Goal: Communication & Community: Ask a question

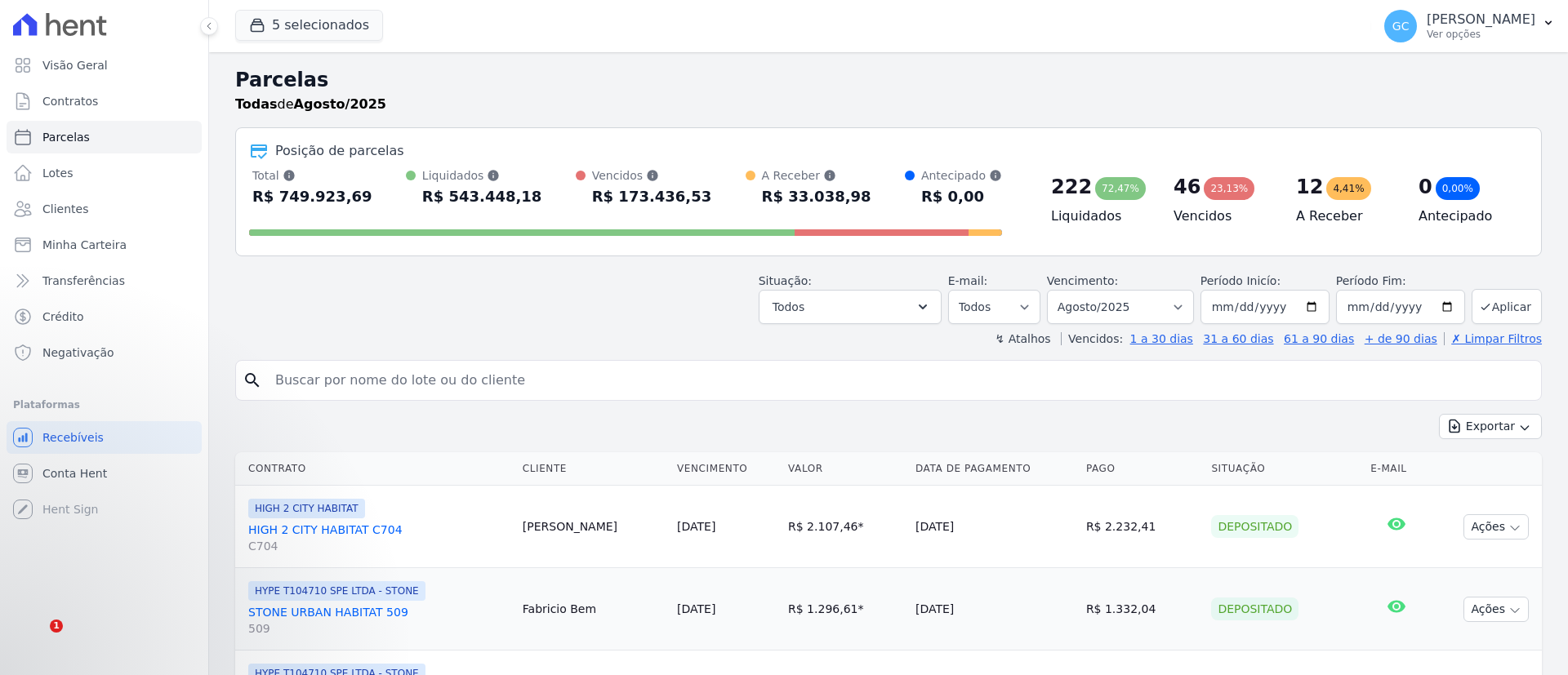
select select
click at [596, 360] on div "search" at bounding box center [889, 380] width 1307 height 41
click at [596, 375] on input "search" at bounding box center [900, 381] width 1269 height 33
paste input "[PERSON_NAME]"
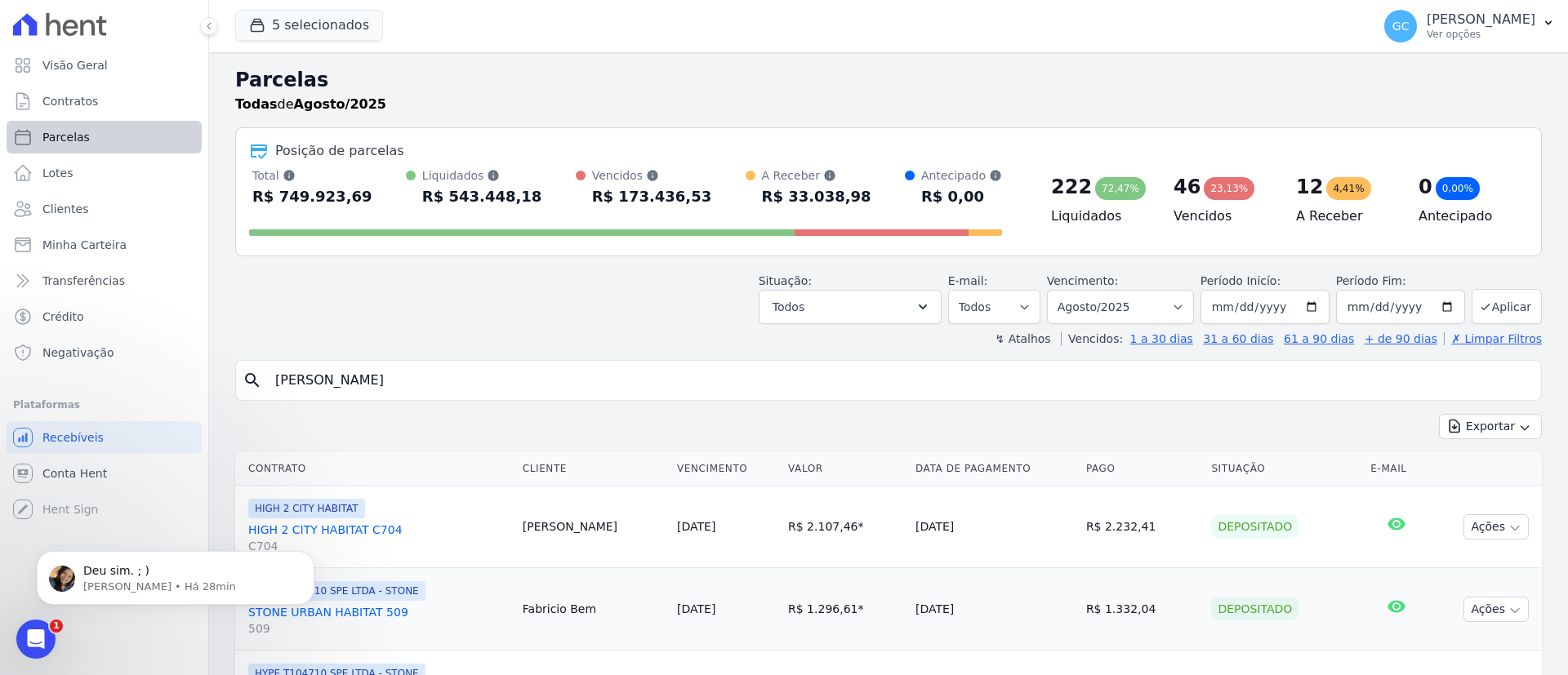
type input "[PERSON_NAME]"
click at [69, 132] on span "Parcelas" at bounding box center [66, 137] width 48 height 16
select select
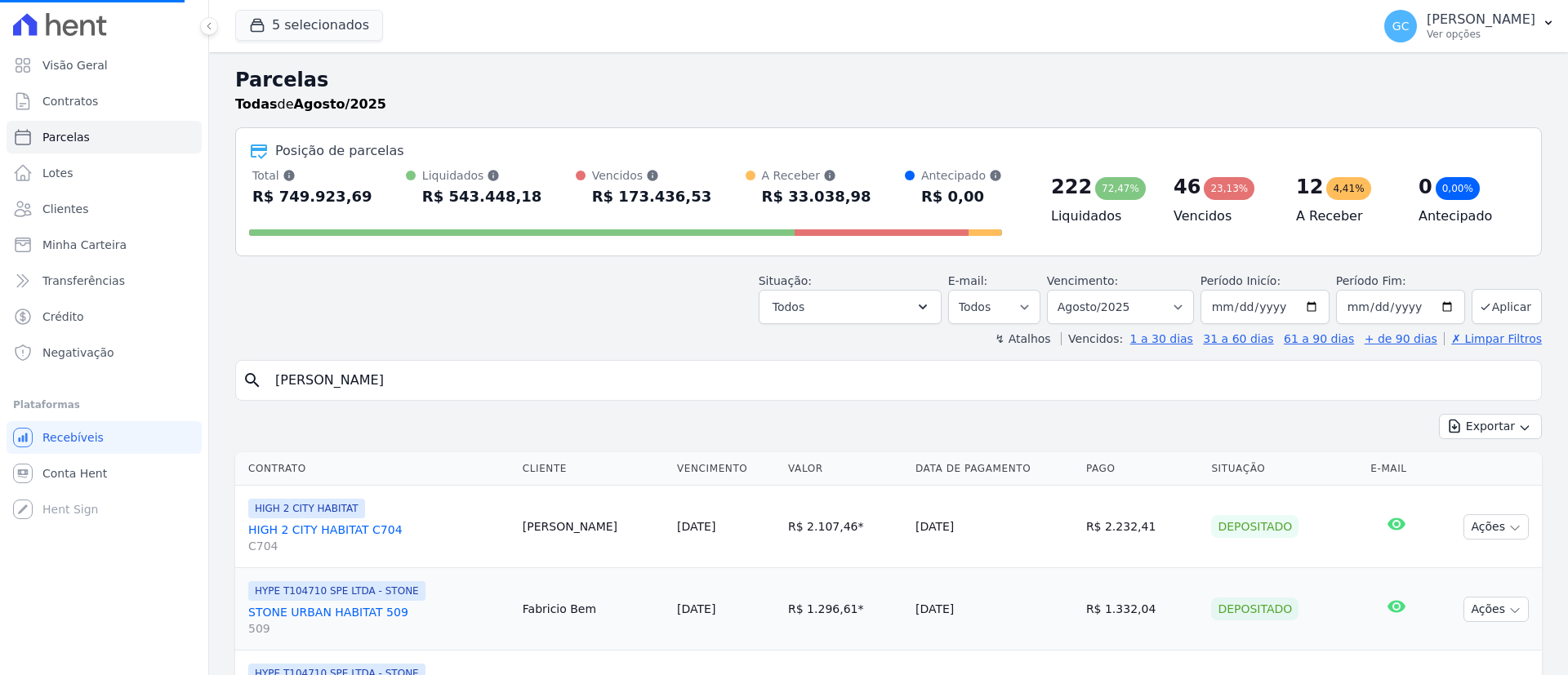
select select
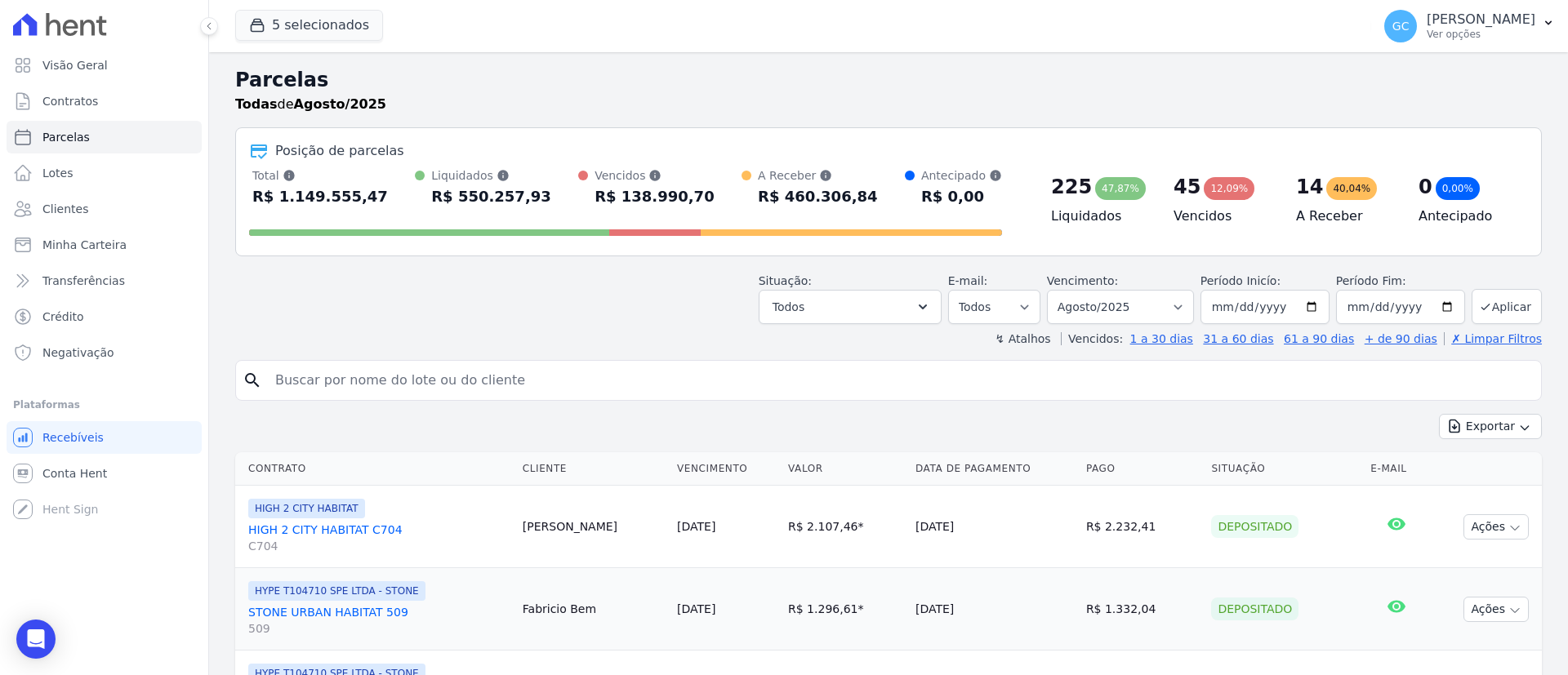
click at [543, 400] on div "search" at bounding box center [889, 380] width 1307 height 41
click at [536, 391] on input "search" at bounding box center [900, 381] width 1269 height 33
paste input "[PERSON_NAME]"
type input "[PERSON_NAME]"
select select
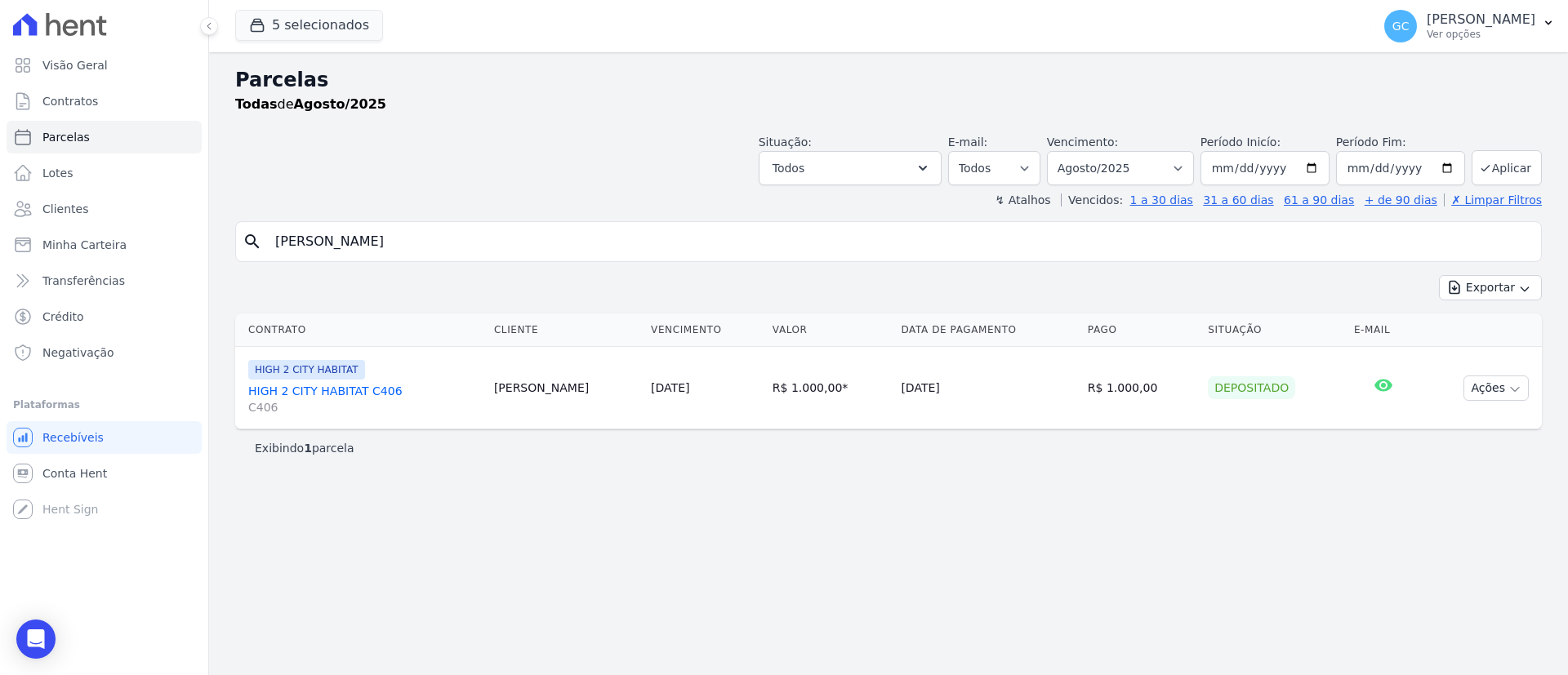
click at [387, 391] on link "HIGH 2 CITY HABITAT C406 C406" at bounding box center [365, 399] width 233 height 33
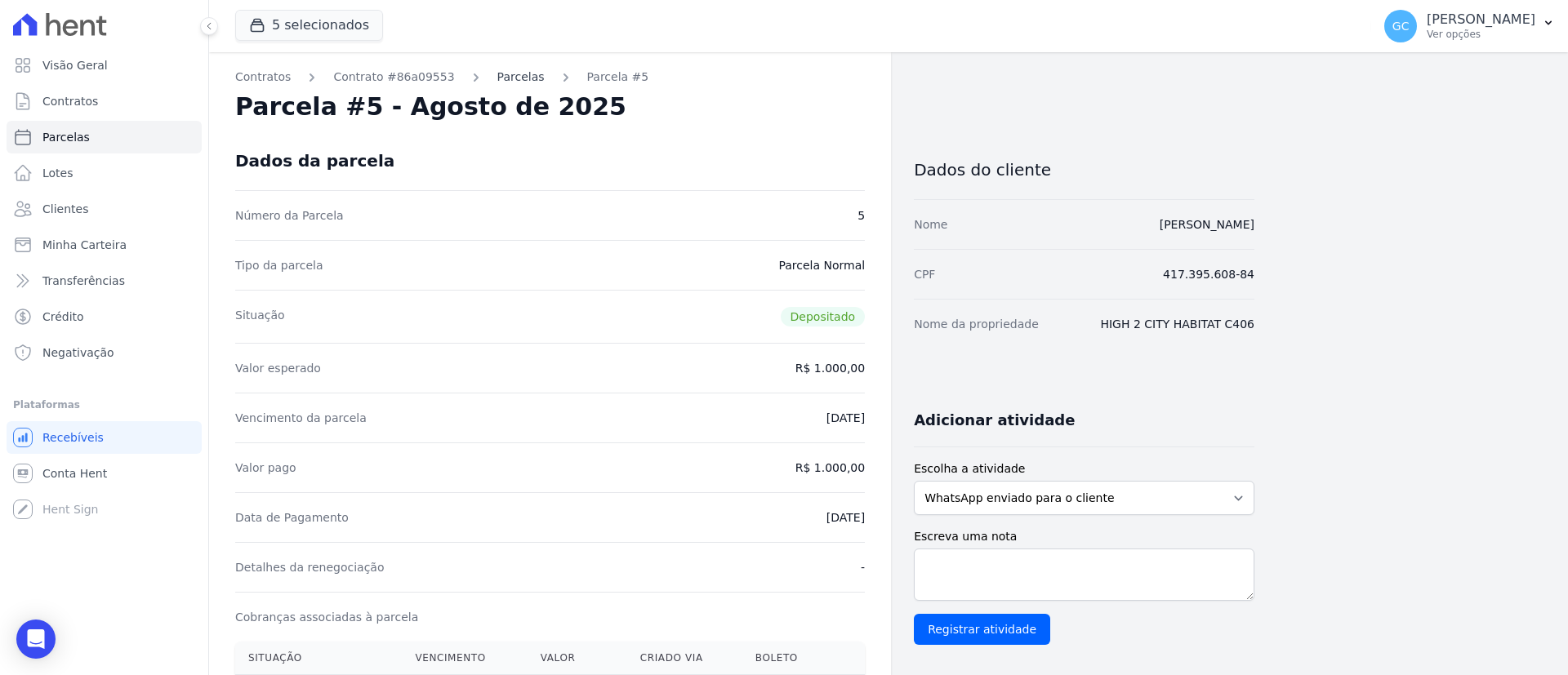
click at [505, 81] on link "Parcelas" at bounding box center [521, 77] width 48 height 17
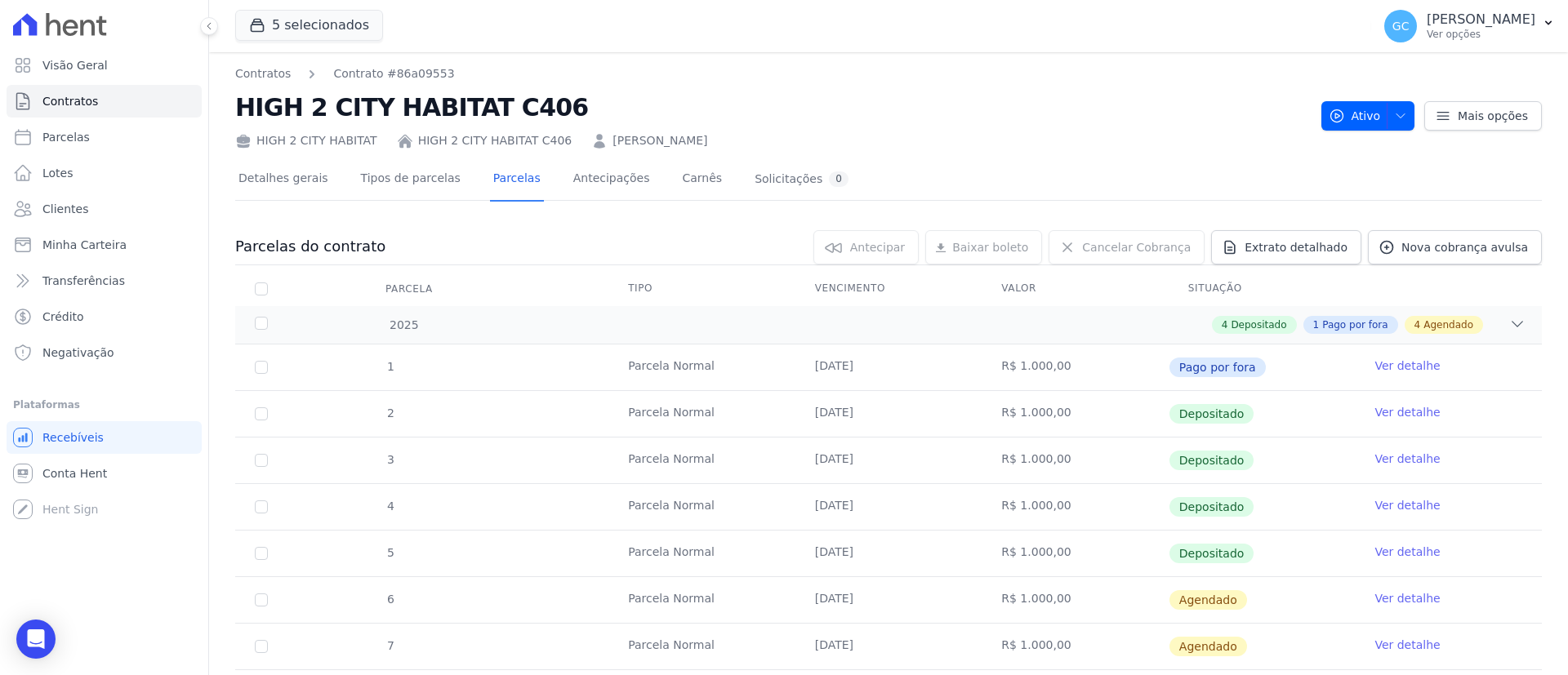
click at [1398, 589] on td "Ver detalhe" at bounding box center [1449, 600] width 187 height 46
click at [1385, 599] on link "Ver detalhe" at bounding box center [1407, 598] width 65 height 16
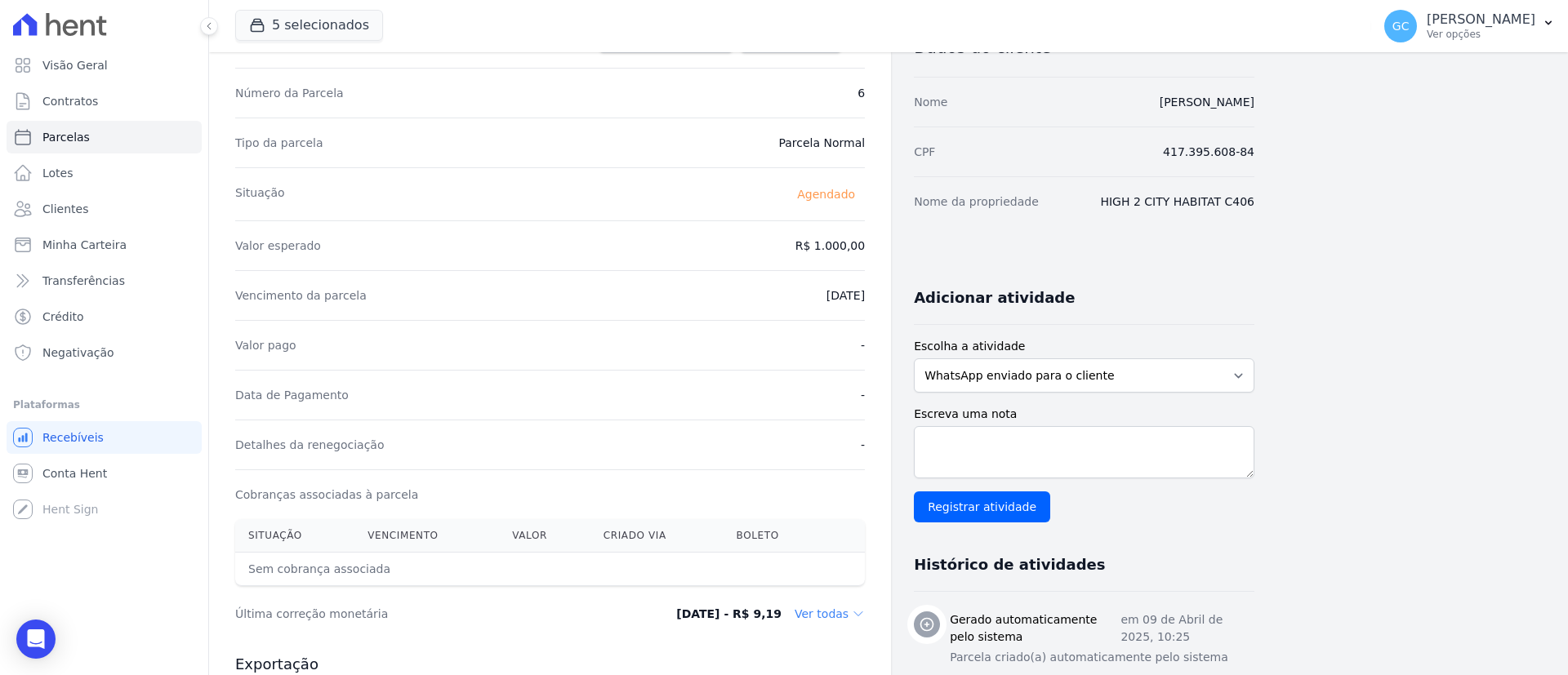
scroll to position [245, 0]
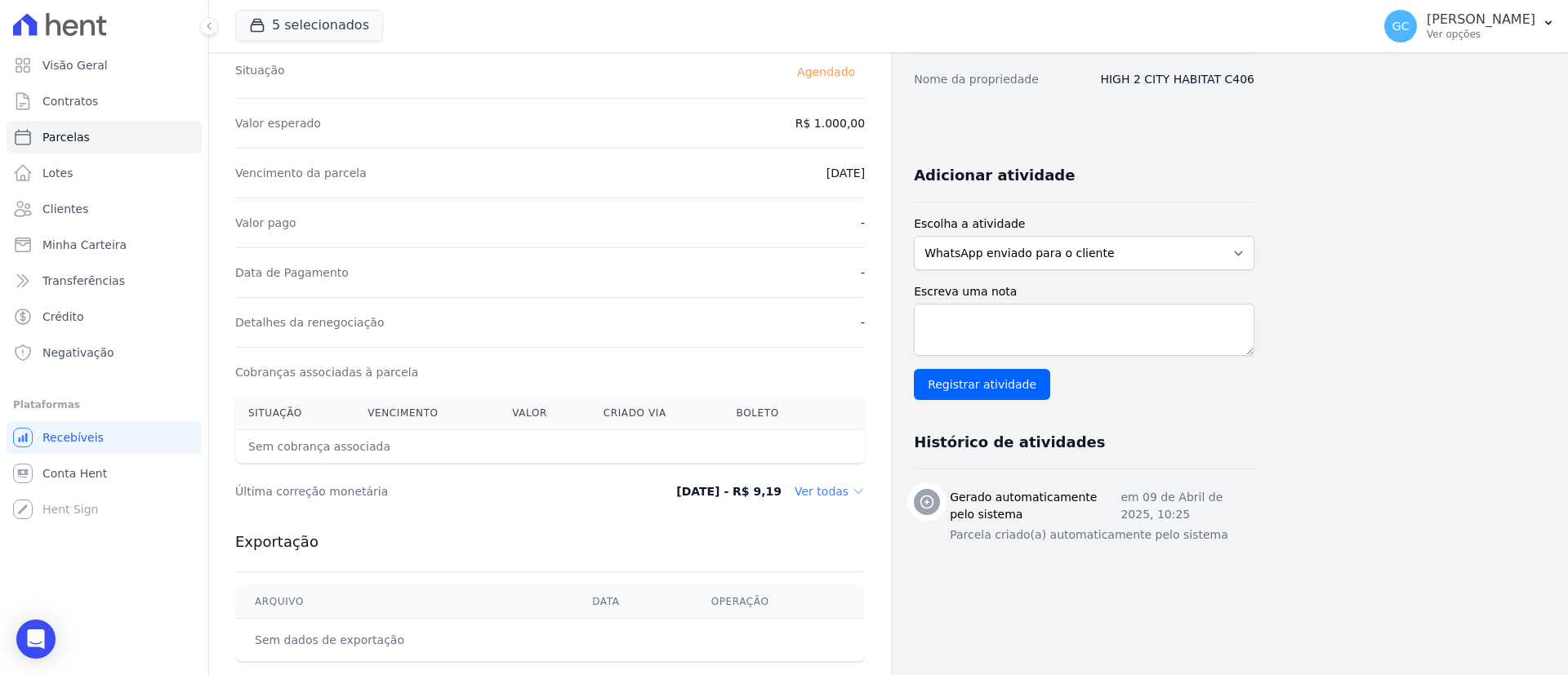
click at [838, 486] on dd "Ver todas" at bounding box center [829, 492] width 71 height 16
click at [826, 492] on dd "Ver todas" at bounding box center [829, 492] width 71 height 16
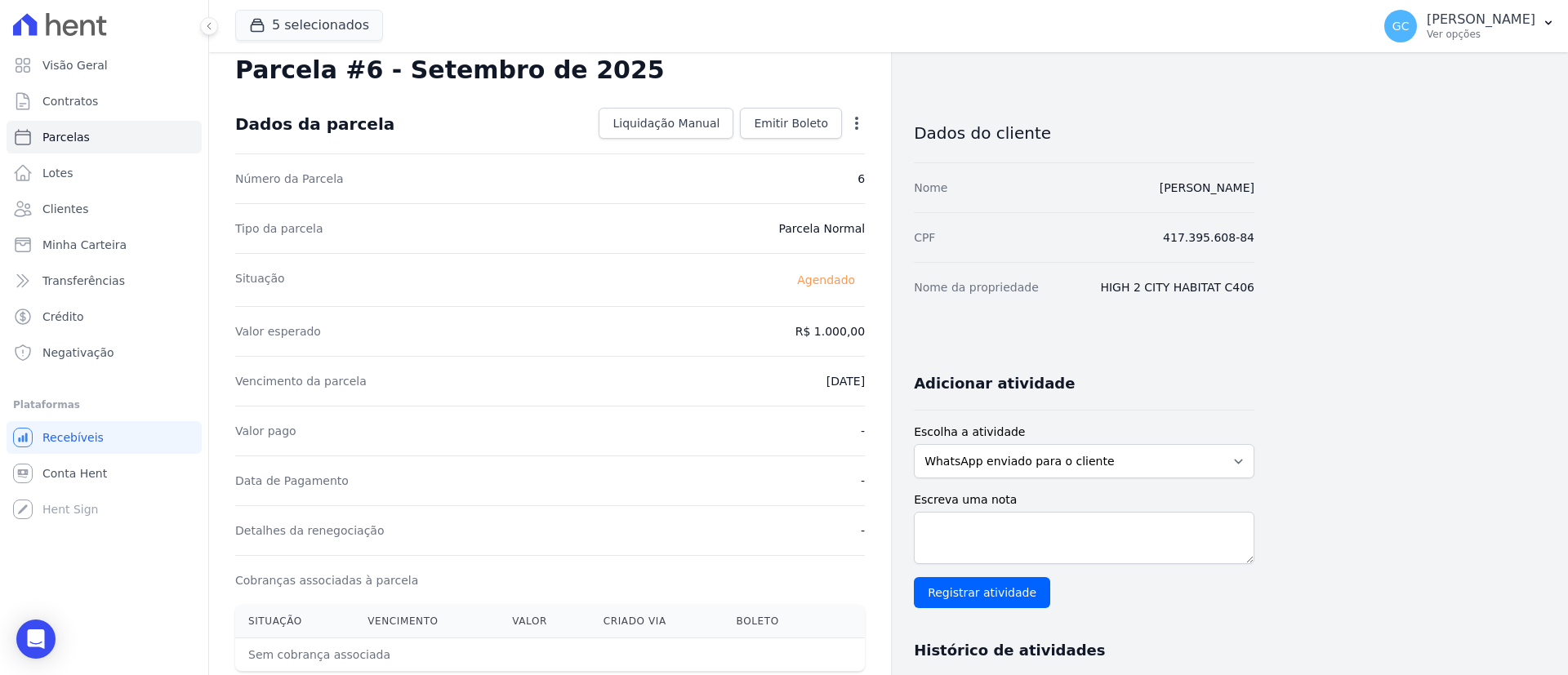
scroll to position [0, 0]
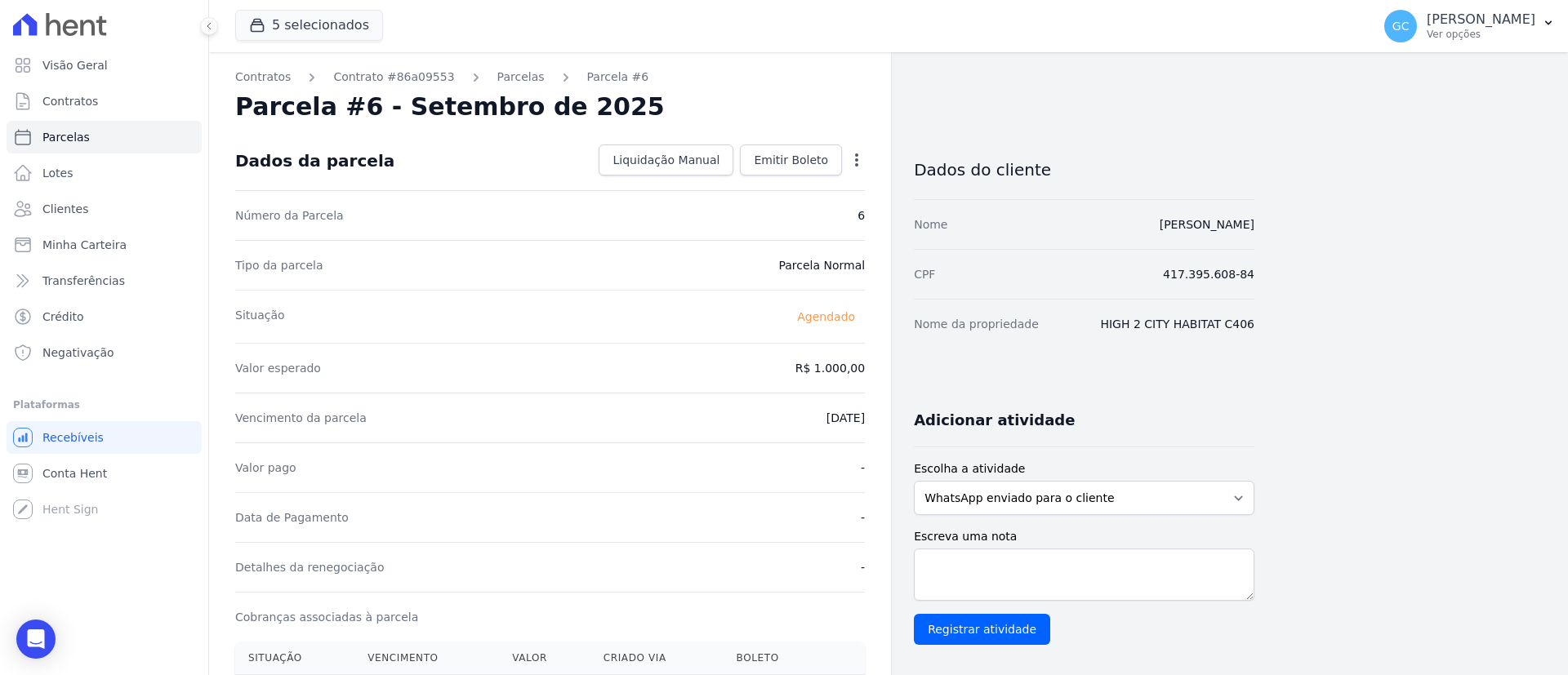
click at [861, 168] on div "Open options" at bounding box center [857, 162] width 16 height 20
click at [859, 158] on icon "button" at bounding box center [857, 160] width 16 height 16
click at [858, 166] on icon "button" at bounding box center [857, 160] width 16 height 16
click at [853, 163] on icon "button" at bounding box center [857, 160] width 16 height 16
click at [510, 81] on link "Parcelas" at bounding box center [521, 77] width 48 height 17
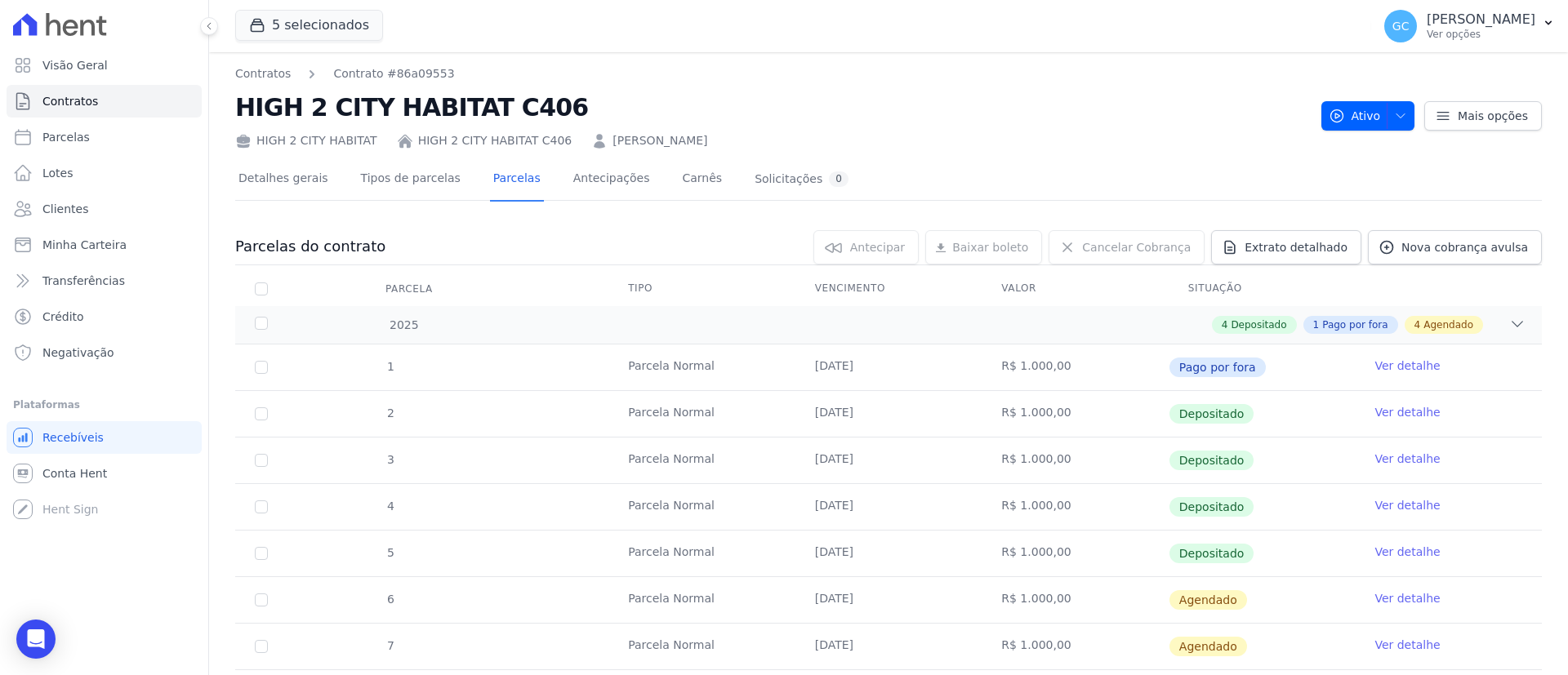
drag, startPoint x: 972, startPoint y: 600, endPoint x: 1326, endPoint y: 593, distance: 354.1
click at [1326, 593] on tr "6 [GEOGRAPHIC_DATA] [DATE] R$ 1.000,00 [GEOGRAPHIC_DATA] Ver detalhe" at bounding box center [889, 599] width 1307 height 47
click at [1387, 593] on link "Ver detalhe" at bounding box center [1407, 598] width 65 height 16
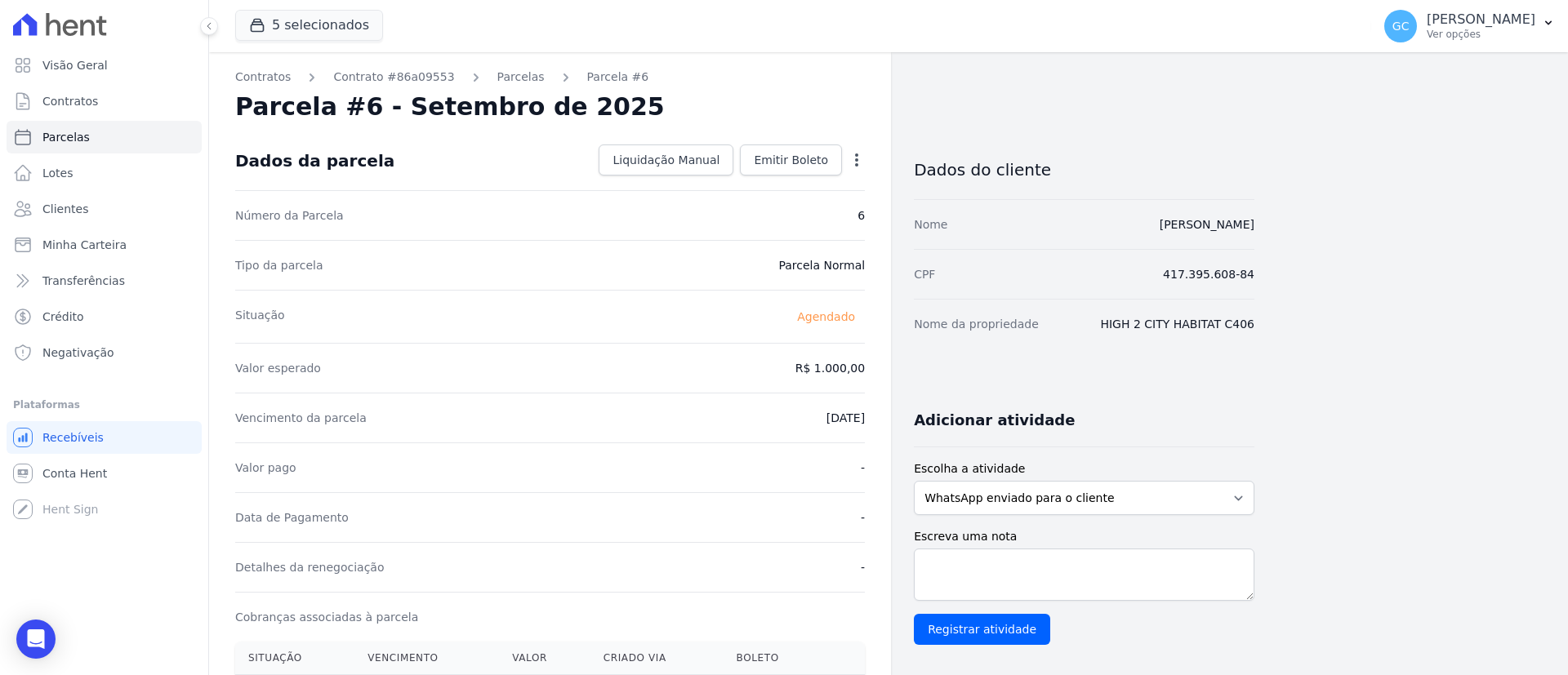
drag, startPoint x: 917, startPoint y: 226, endPoint x: 1279, endPoint y: 334, distance: 377.8
click at [1279, 334] on div "Contratos Contrato #86a09553 [GEOGRAPHIC_DATA] Parcela #6 [GEOGRAPHIC_DATA] #6 …" at bounding box center [875, 577] width 1333 height 1050
copy dl "Nome [PERSON_NAME] CPF 417.395.608-84 Nome da propriedade HIGH 2 CITY HABITAT C…"
click at [26, 642] on div "Open Intercom Messenger" at bounding box center [36, 639] width 43 height 43
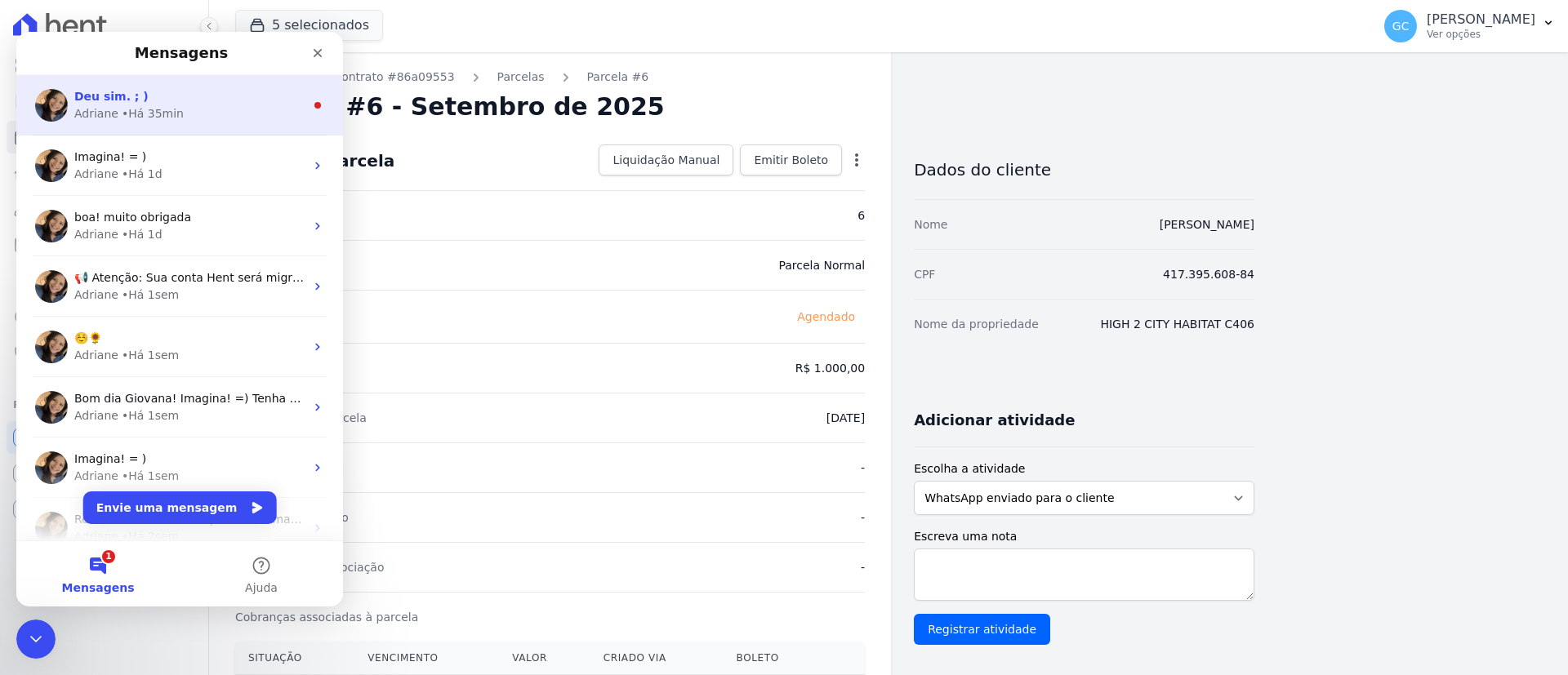
click at [128, 124] on div "Deu sim. ; ) [PERSON_NAME] • Há 35min" at bounding box center [180, 105] width 327 height 60
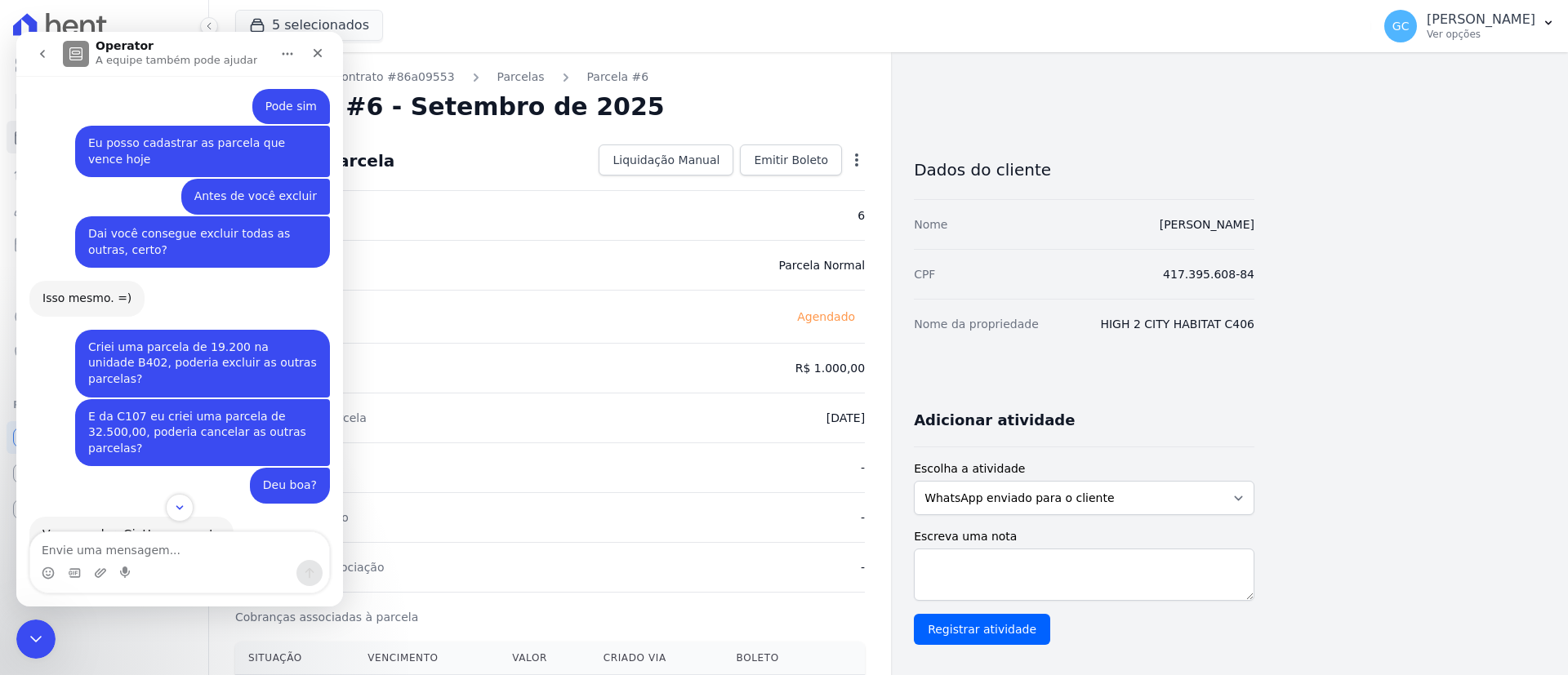
scroll to position [945, 0]
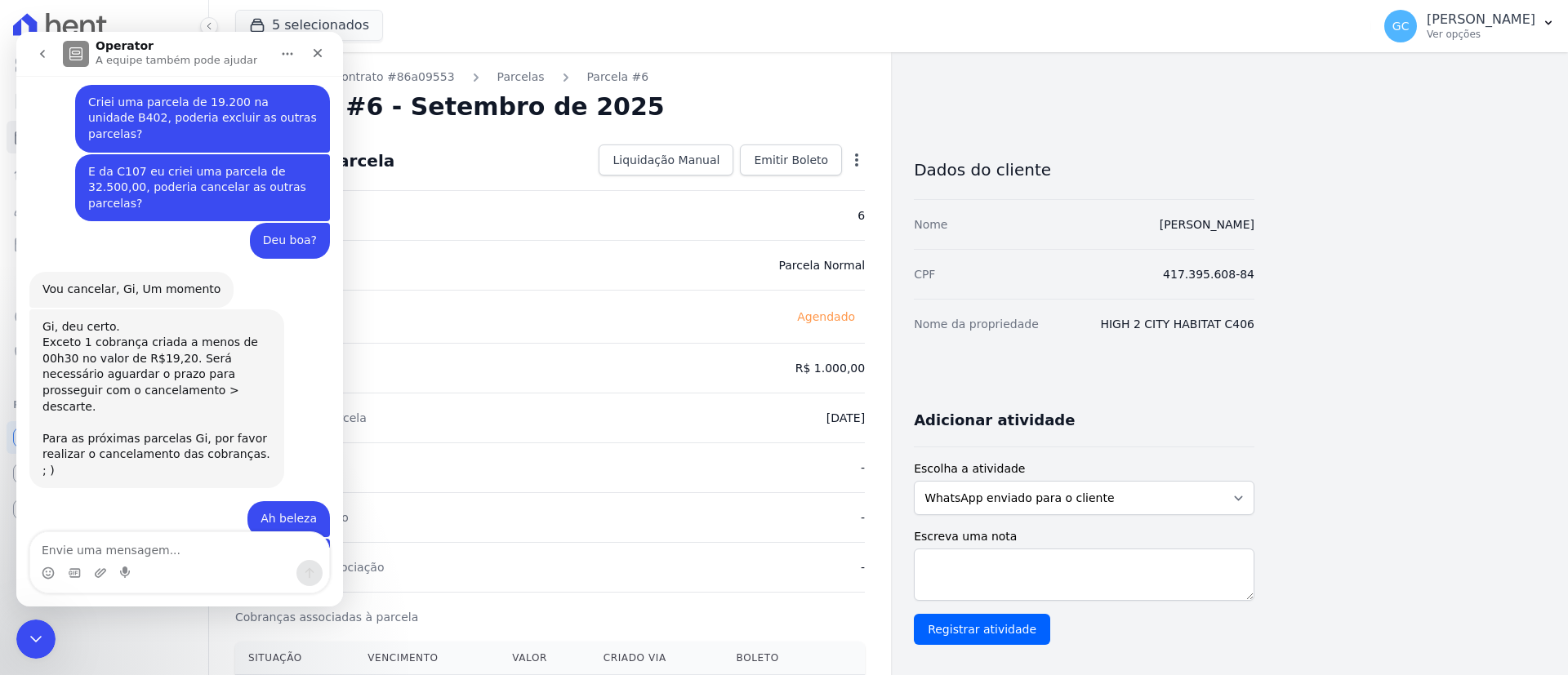
click at [36, 55] on icon "go back" at bounding box center [42, 54] width 13 height 13
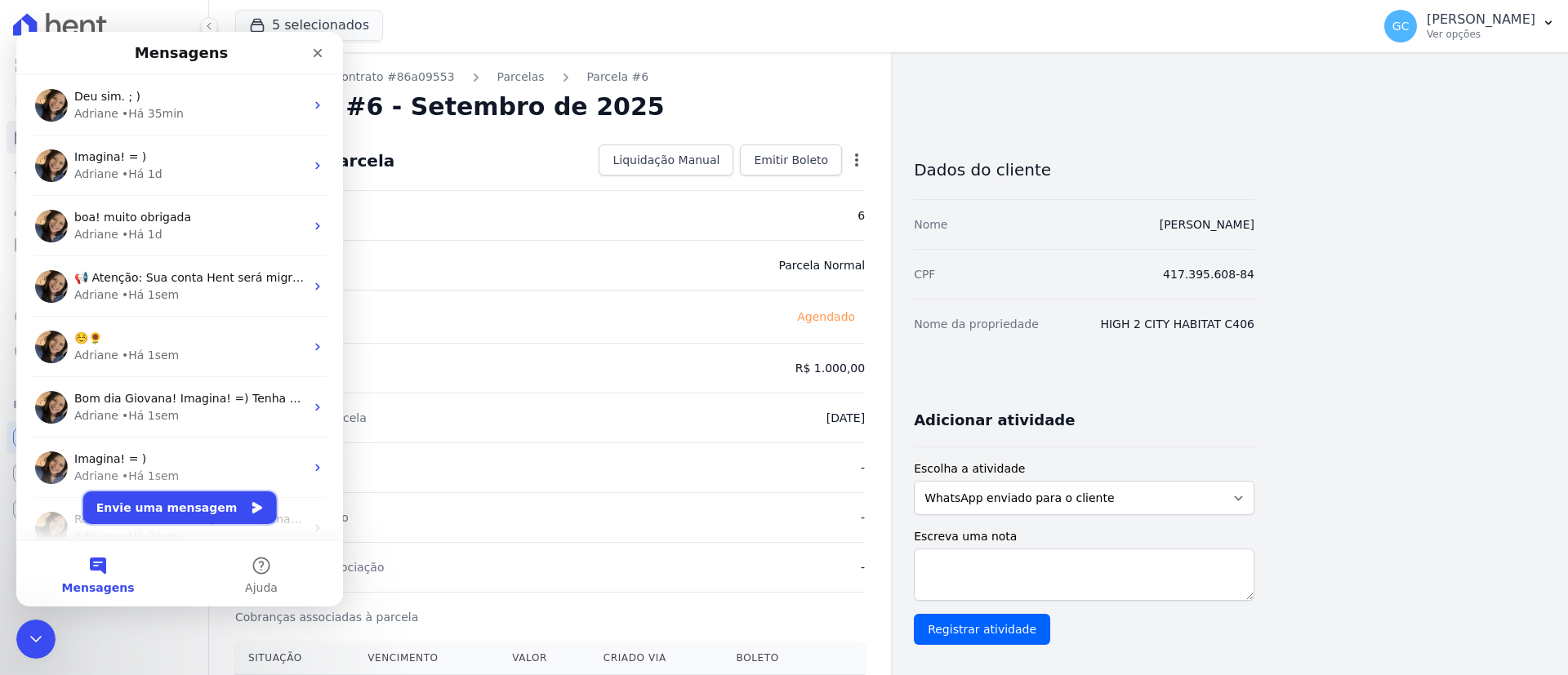
click at [192, 515] on button "Envie uma mensagem" at bounding box center [180, 508] width 193 height 33
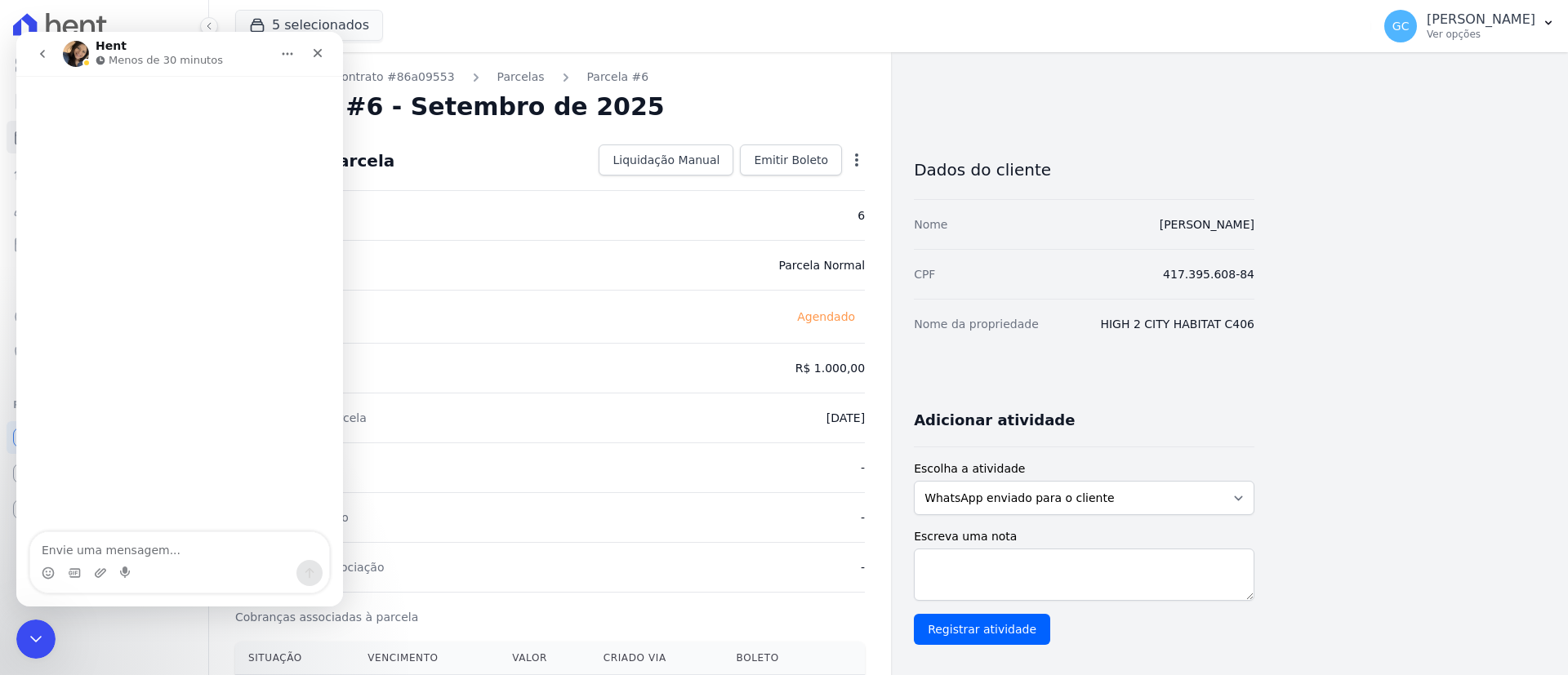
click at [180, 543] on textarea "Envie uma mensagem..." at bounding box center [180, 546] width 299 height 27
type textarea "o"
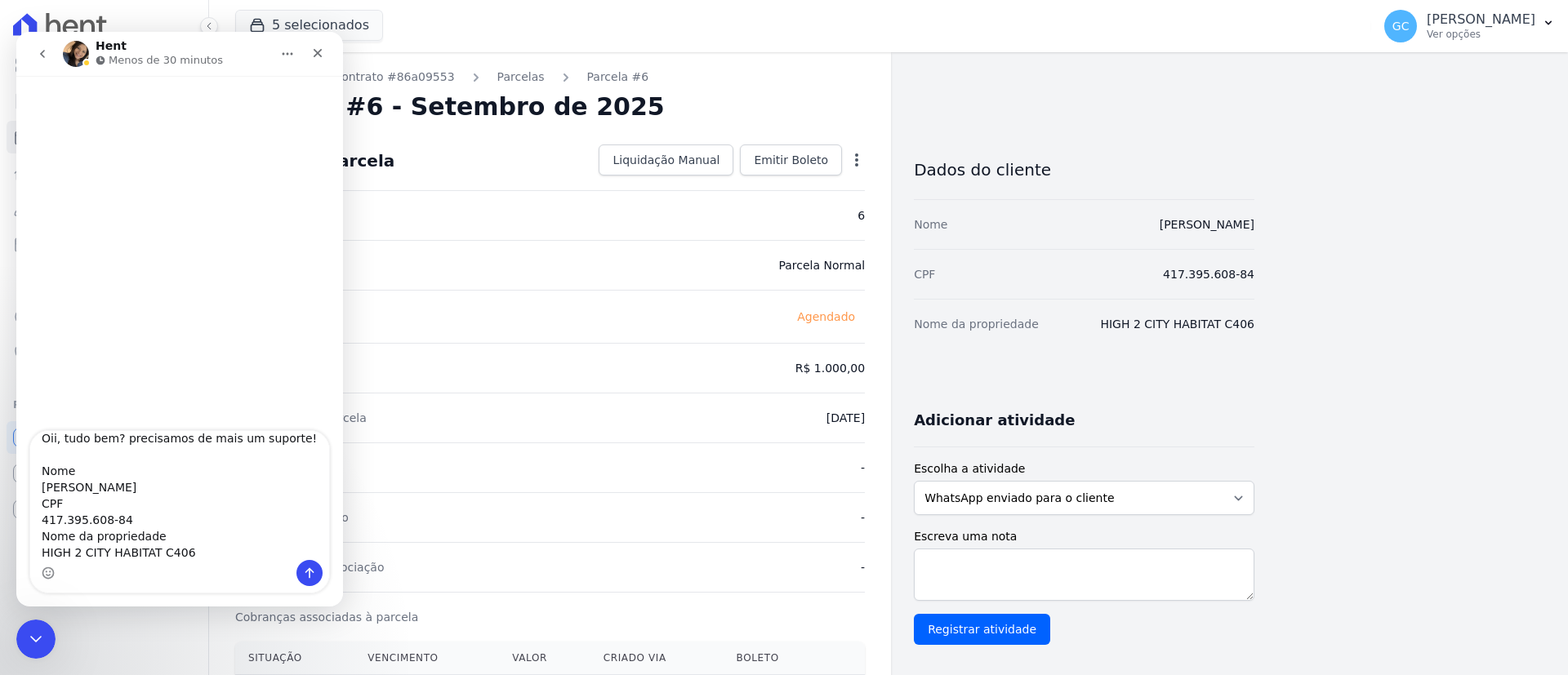
drag, startPoint x: 163, startPoint y: 532, endPoint x: 25, endPoint y: 505, distance: 140.6
click at [25, 505] on div "Oii, tudo bem? precisamos de mais um suporte! Nome [PERSON_NAME] CPF 417.395.60…" at bounding box center [180, 512] width 327 height 163
drag, startPoint x: 106, startPoint y: 514, endPoint x: 27, endPoint y: 515, distance: 79.0
click at [27, 515] on div "Oii, tudo bem? precisamos de mais um suporte! Nome [PERSON_NAME] Couto HIGH 2 C…" at bounding box center [180, 529] width 327 height 127
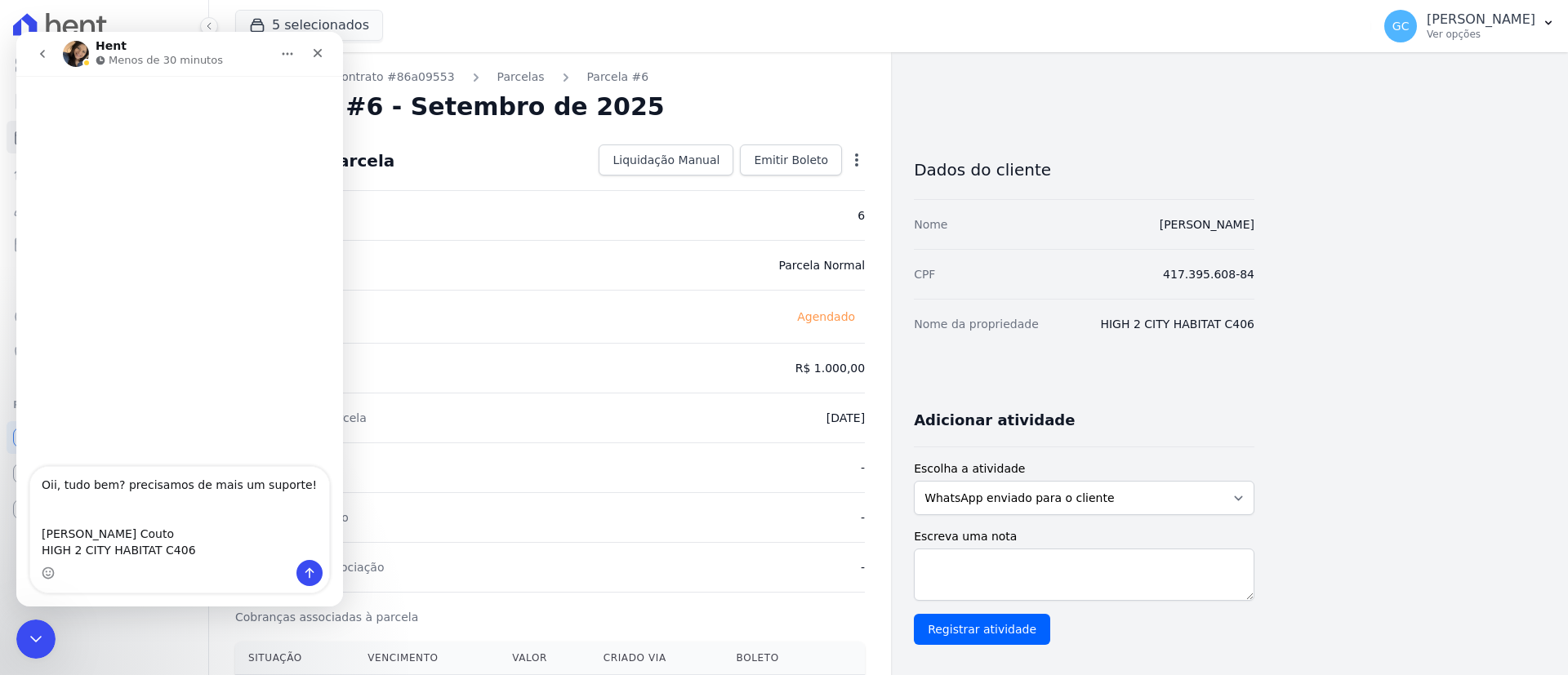
click at [216, 541] on textarea "Oii, tudo bem? precisamos de mais um suporte! [PERSON_NAME] Couto HIGH 2 CITY H…" at bounding box center [180, 514] width 299 height 93
click at [229, 560] on textarea "Oii, tudo bem? precisamos de mais um suporte! [PERSON_NAME] Couto HIGH 2 CITY H…" at bounding box center [180, 514] width 299 height 93
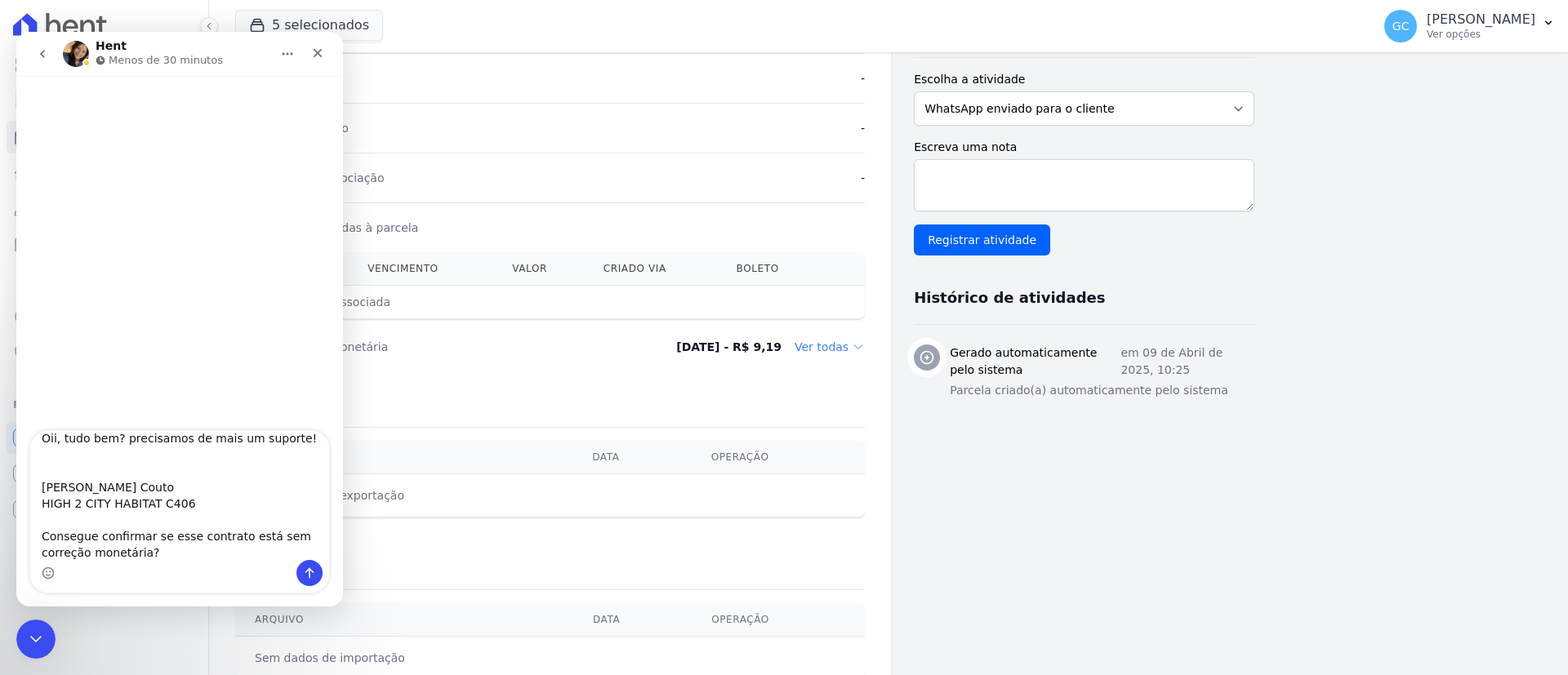
scroll to position [440, 0]
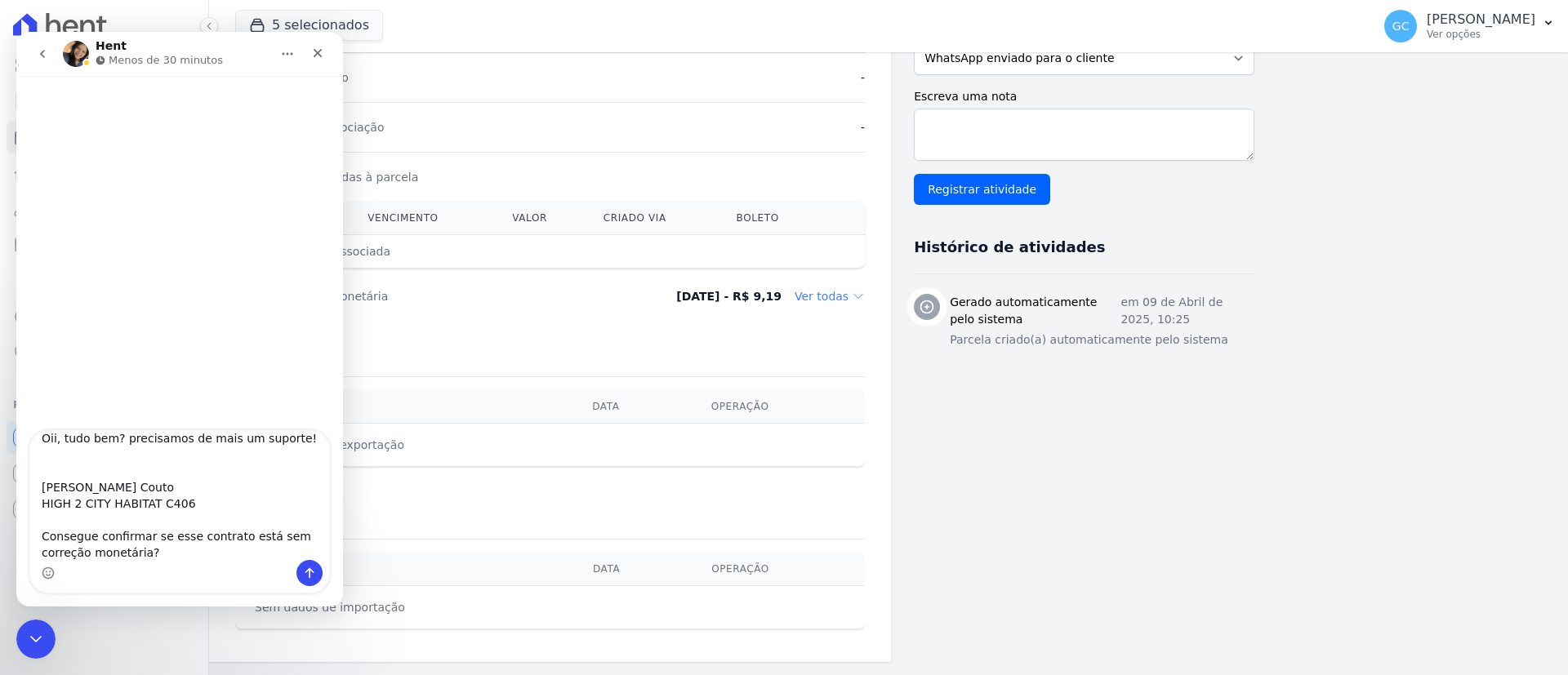
type textarea "Oii, tudo bem? precisamos de mais um suporte! [PERSON_NAME] Couto HIGH 2 CITY H…"
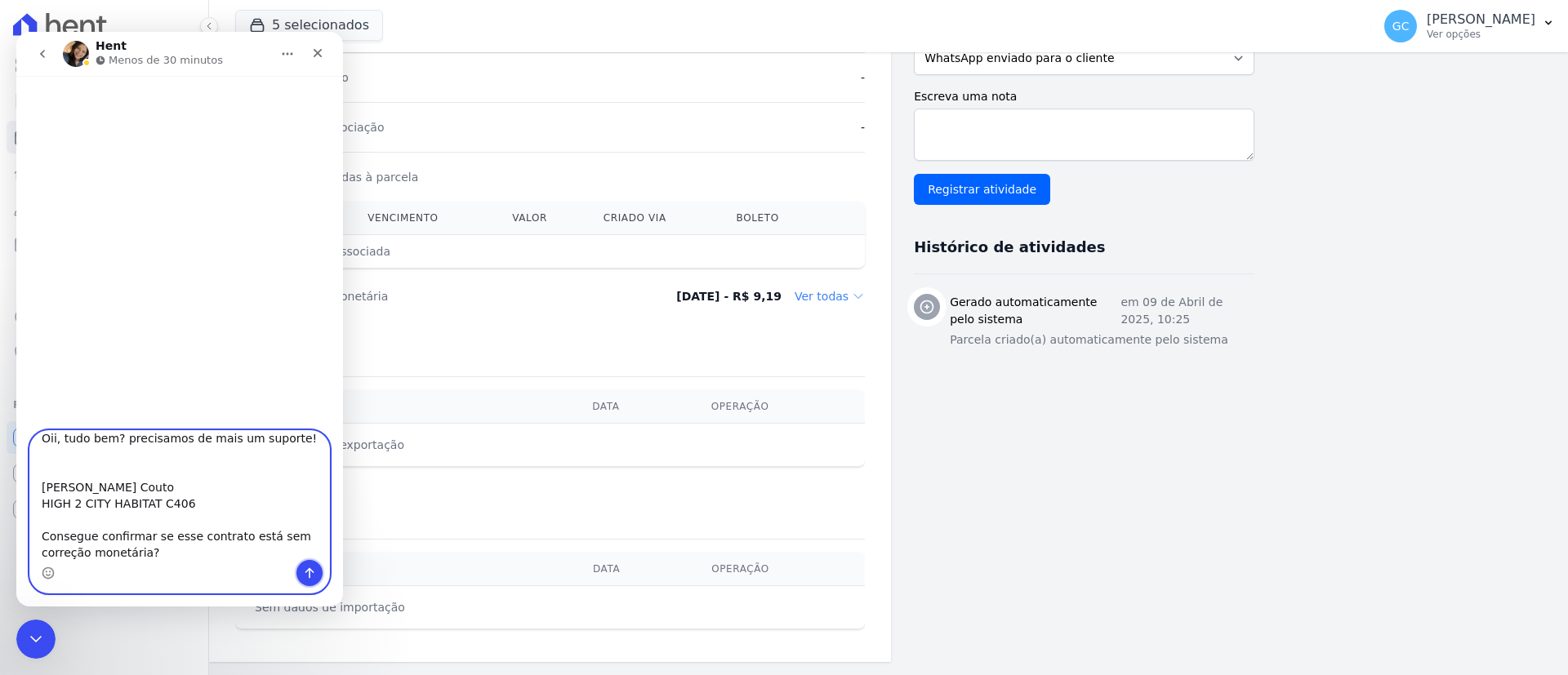
click at [311, 570] on icon "Enviar uma mensagem" at bounding box center [310, 573] width 9 height 11
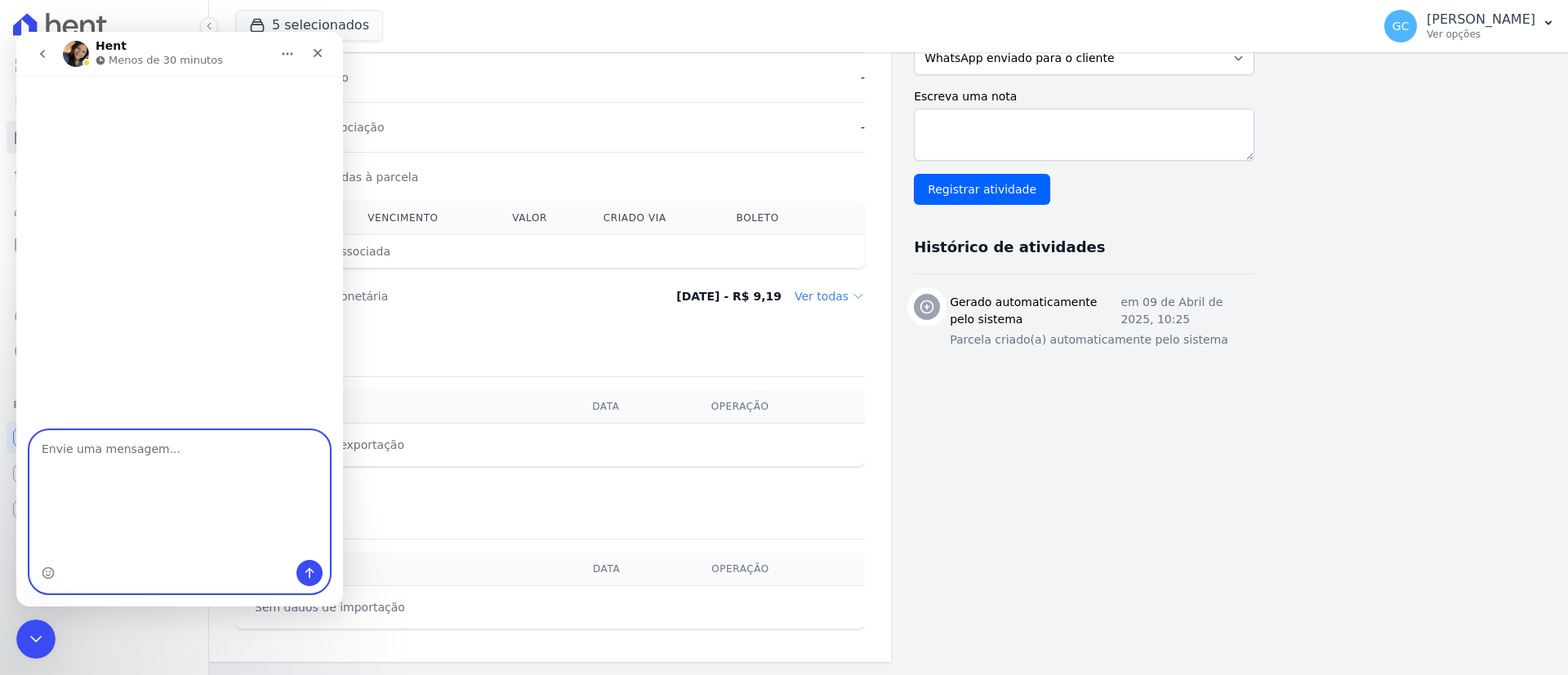
scroll to position [0, 0]
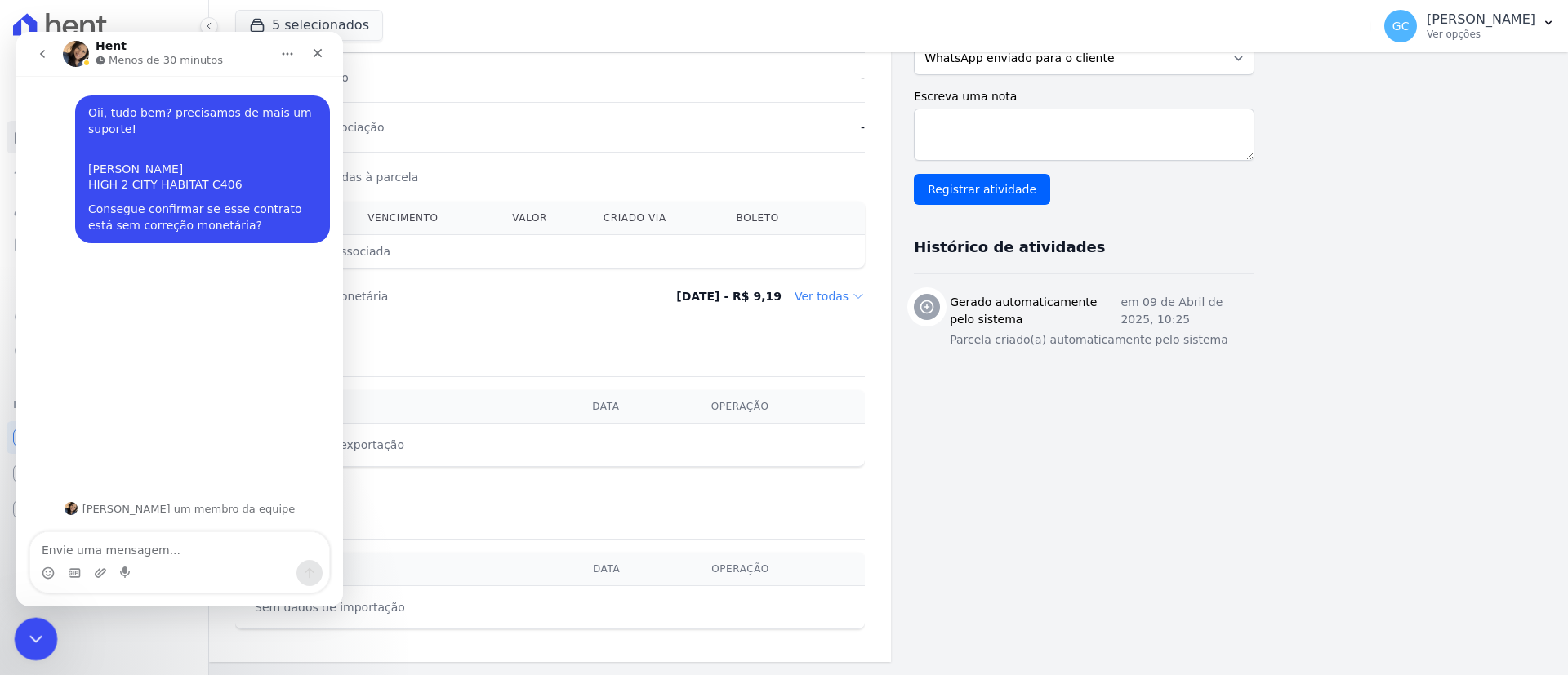
click at [32, 625] on div "Encerramento do Messenger da Intercom" at bounding box center [33, 637] width 39 height 39
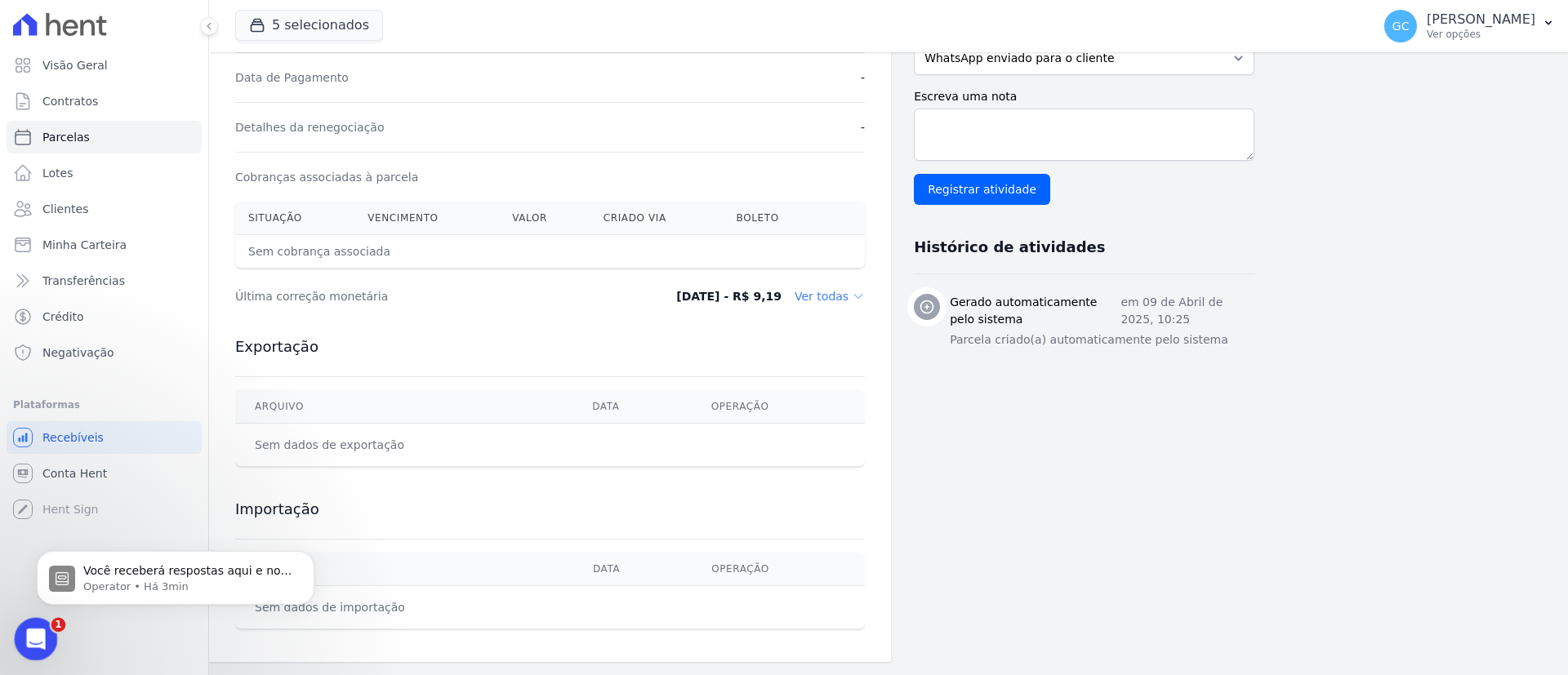
click at [42, 638] on icon "Abertura do Messenger da Intercom" at bounding box center [33, 637] width 27 height 27
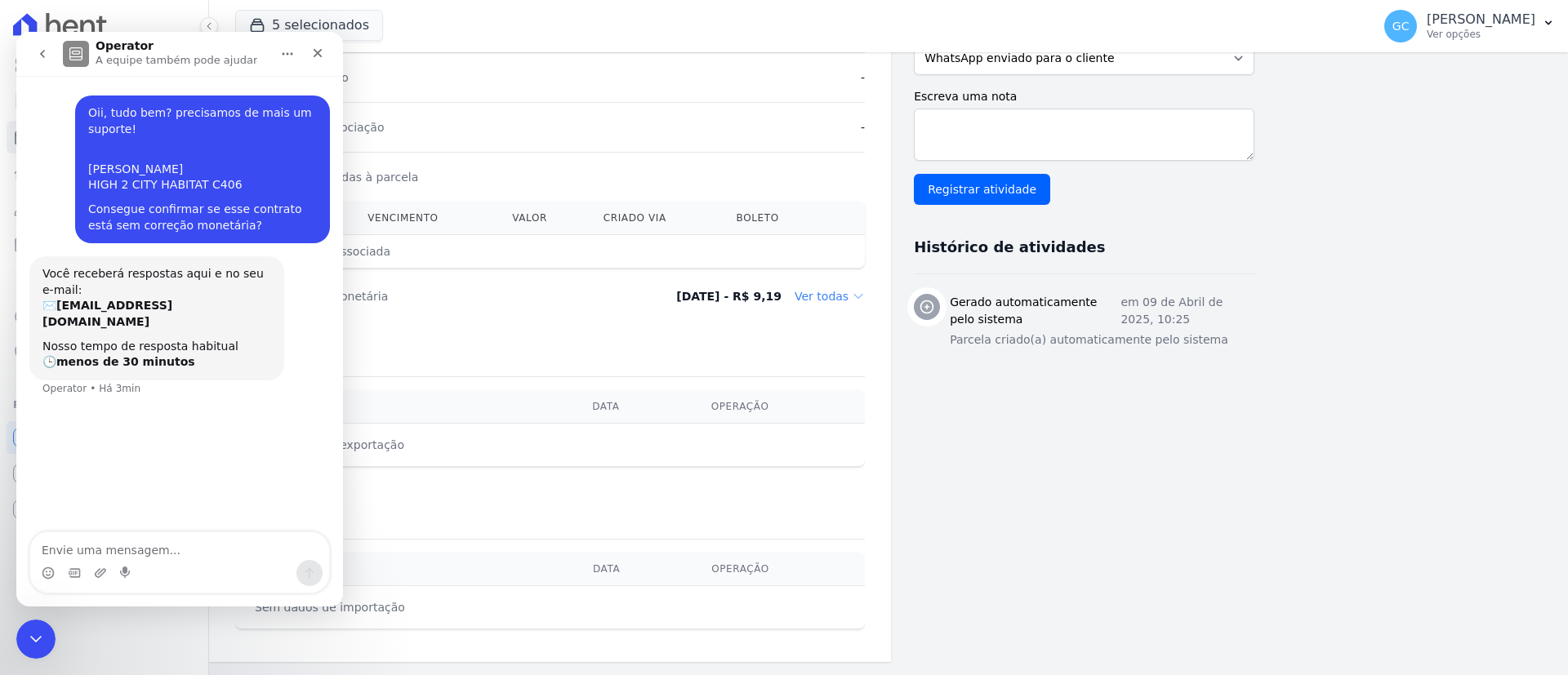
click at [49, 60] on button "go back" at bounding box center [42, 54] width 31 height 31
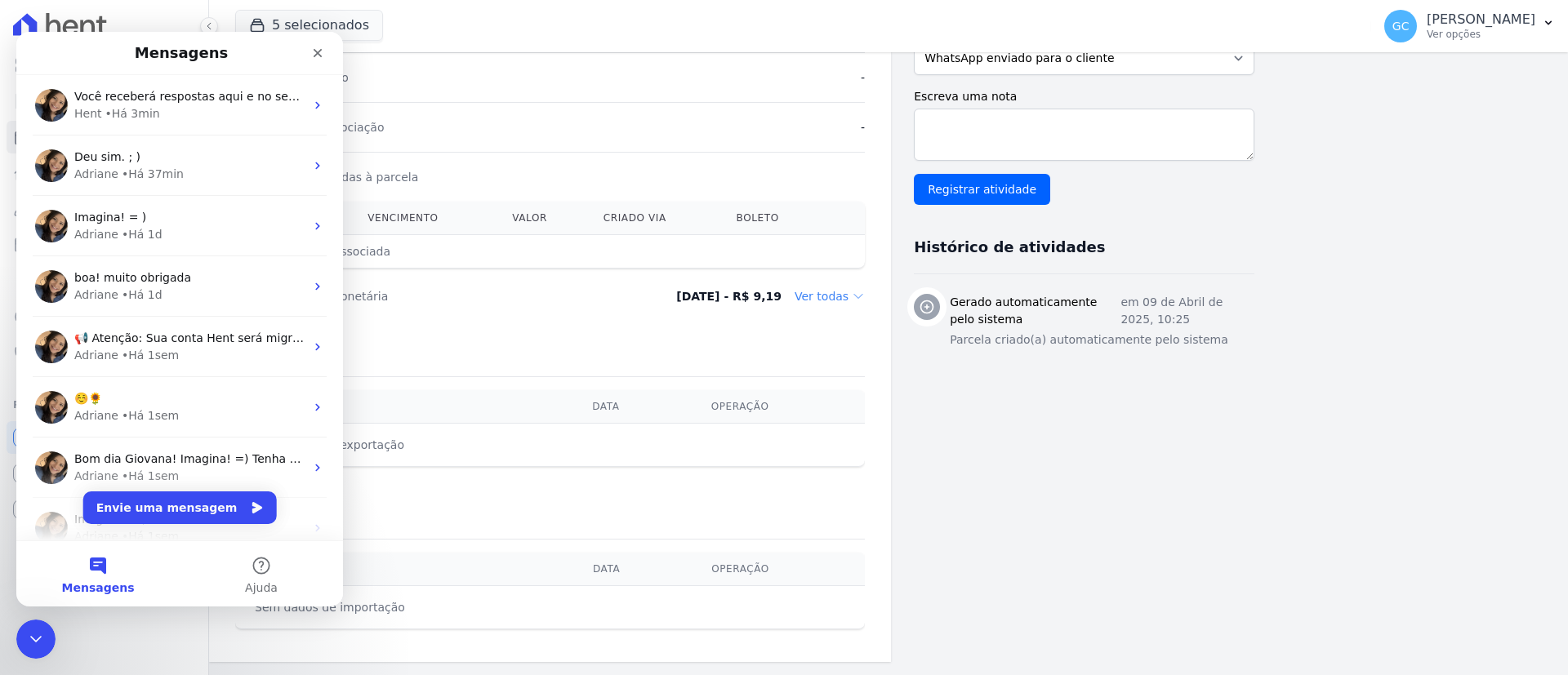
click at [1281, 419] on div "Contratos Contrato #86a09553 [GEOGRAPHIC_DATA] Parcela #6 [GEOGRAPHIC_DATA] #6 …" at bounding box center [875, 137] width 1333 height 1050
click at [41, 635] on icon "Encerramento do Messenger da Intercom" at bounding box center [33, 637] width 19 height 19
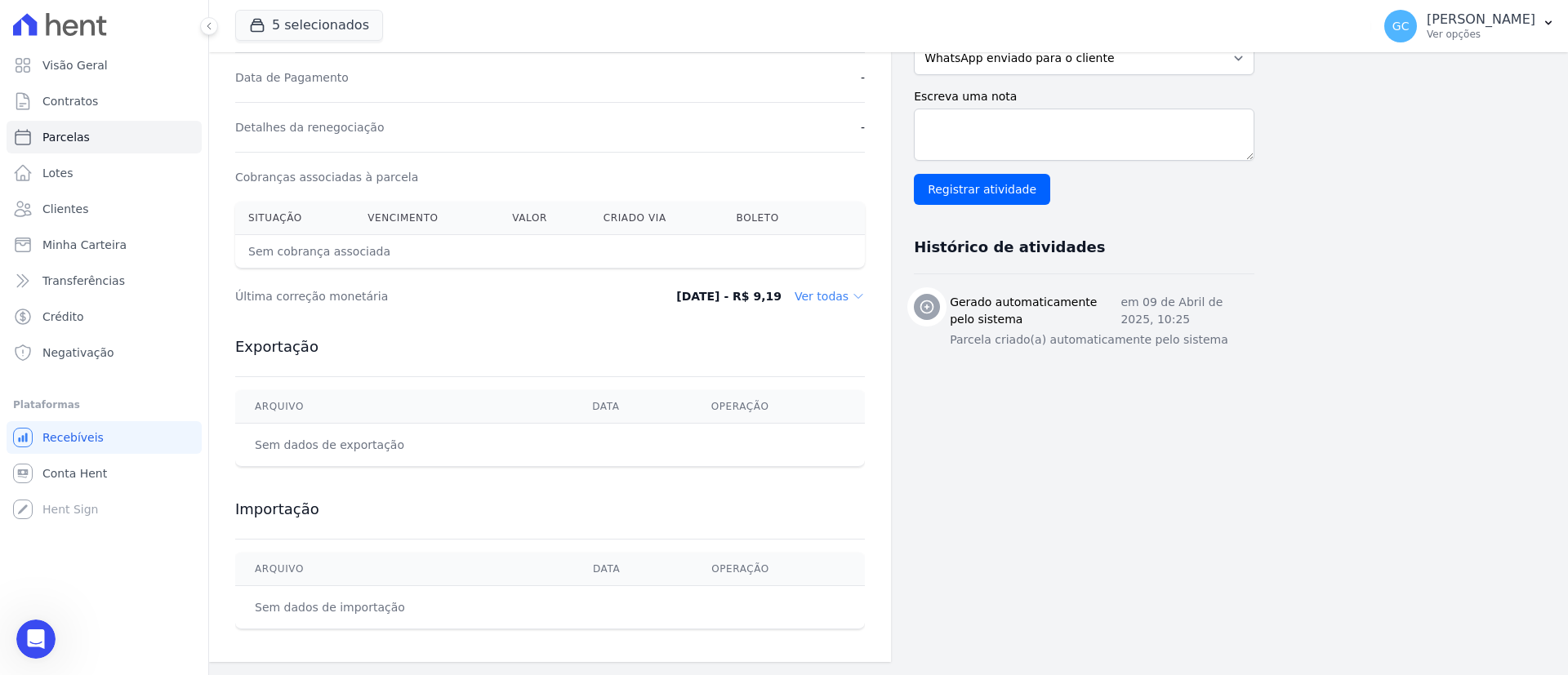
click at [1440, 360] on div "Contratos Contrato #86a09553 [GEOGRAPHIC_DATA] Parcela #6 [GEOGRAPHIC_DATA] #6 …" at bounding box center [875, 137] width 1333 height 1050
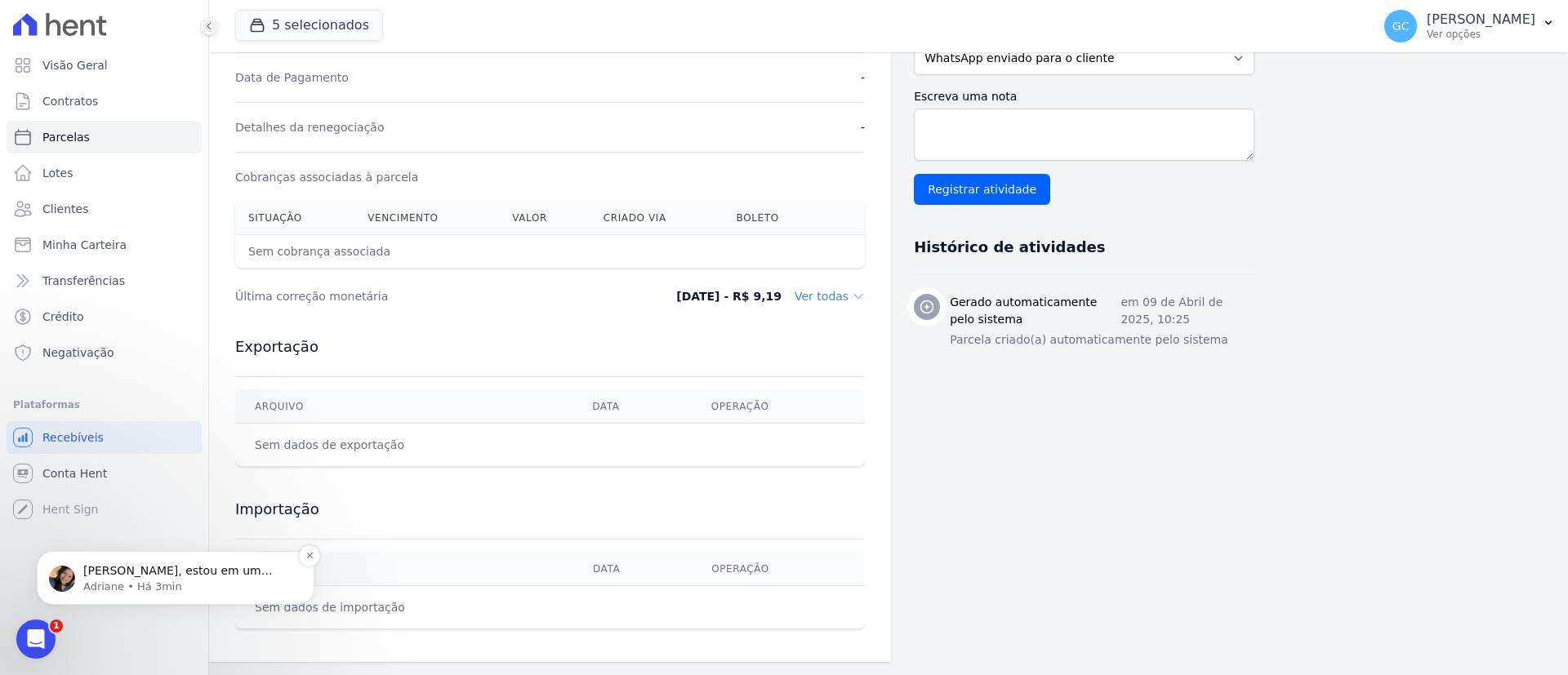
click at [148, 591] on p "Adriane • Há 3min" at bounding box center [189, 587] width 211 height 15
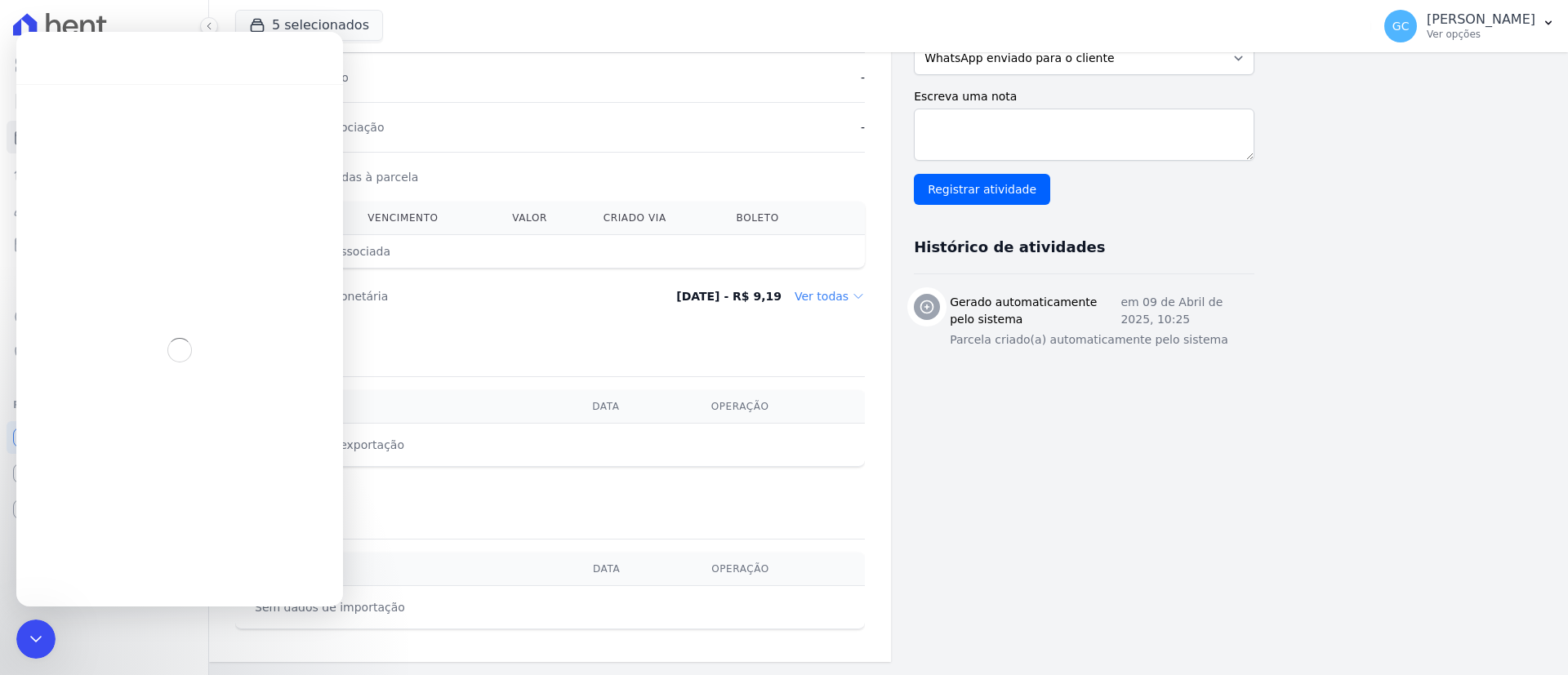
scroll to position [3, 0]
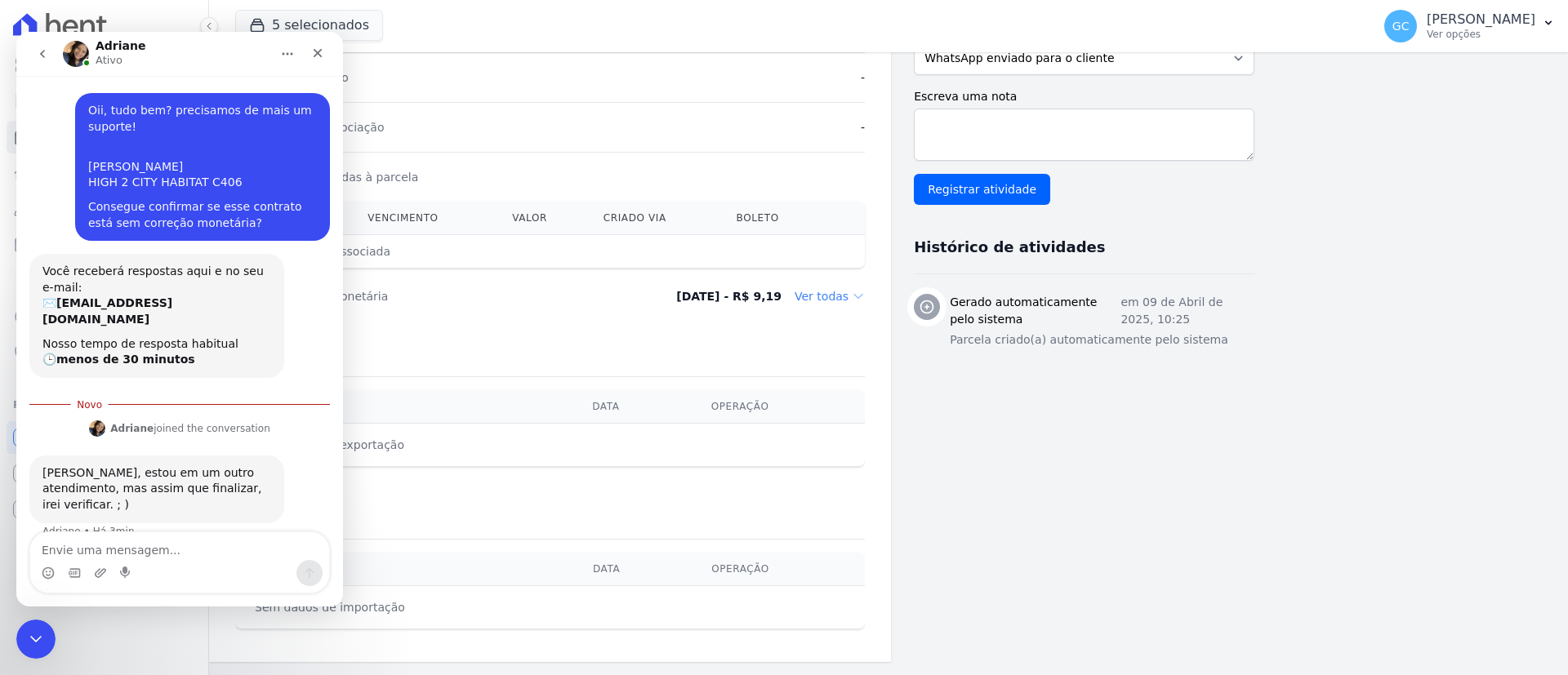
click at [107, 550] on textarea "Envie uma mensagem..." at bounding box center [180, 546] width 299 height 27
click at [42, 647] on div "Encerramento do Messenger da Intercom" at bounding box center [33, 637] width 39 height 39
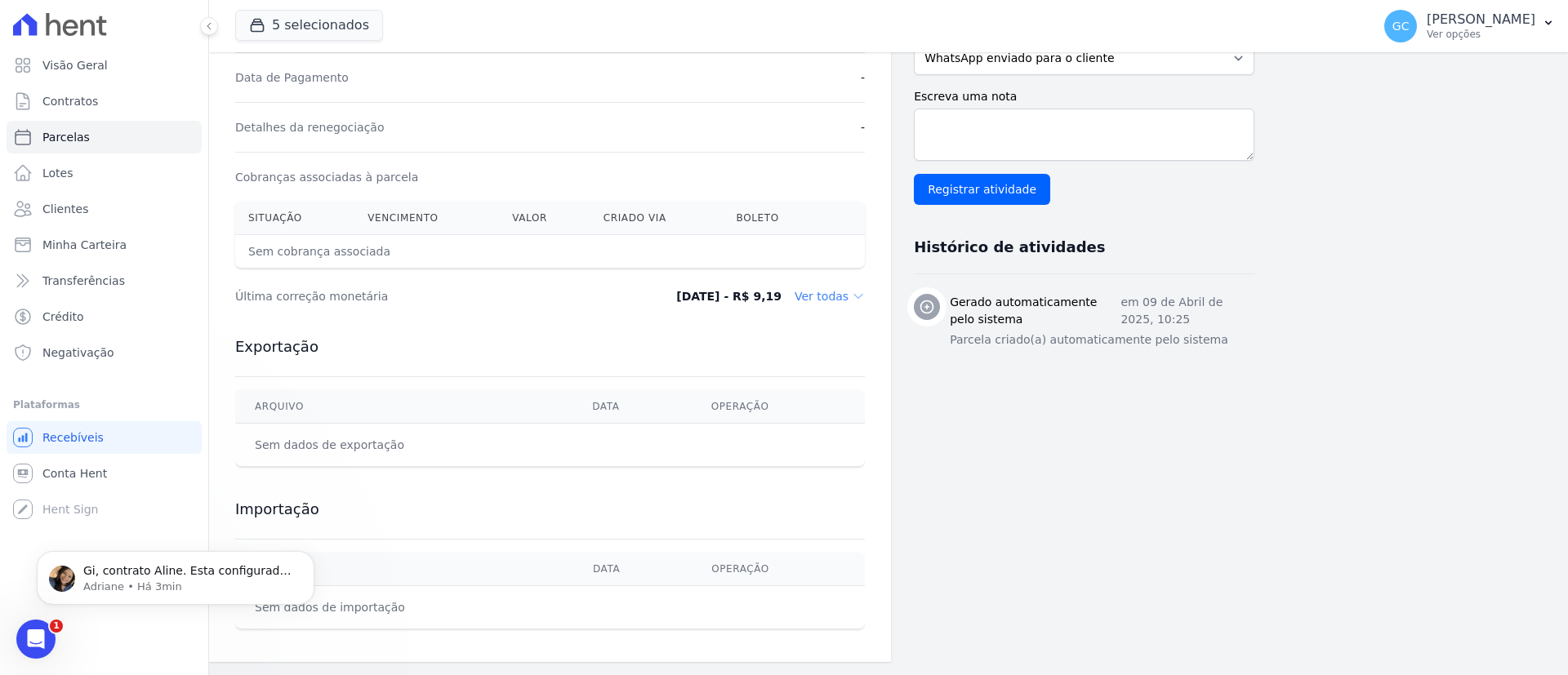
scroll to position [0, 0]
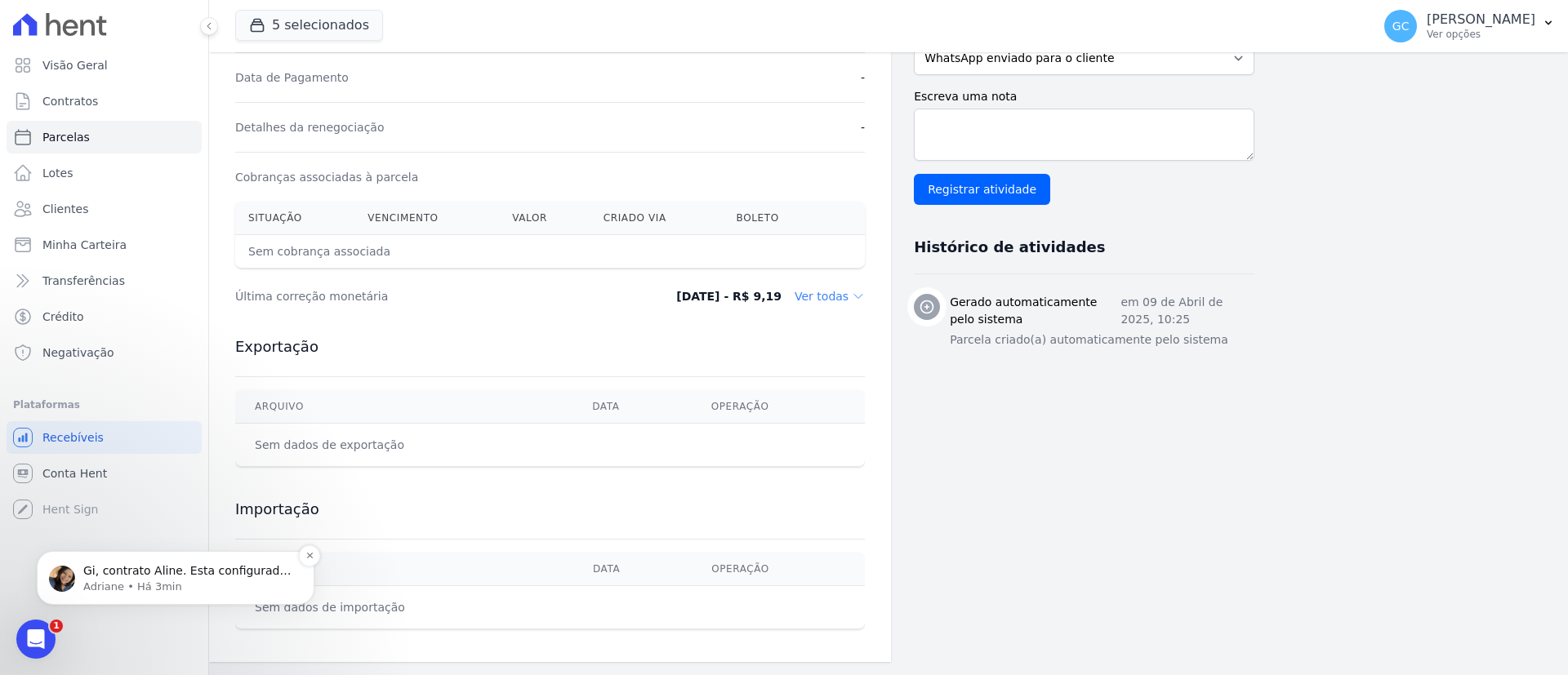
click at [181, 584] on p "Adriane • Há 3min" at bounding box center [189, 587] width 211 height 15
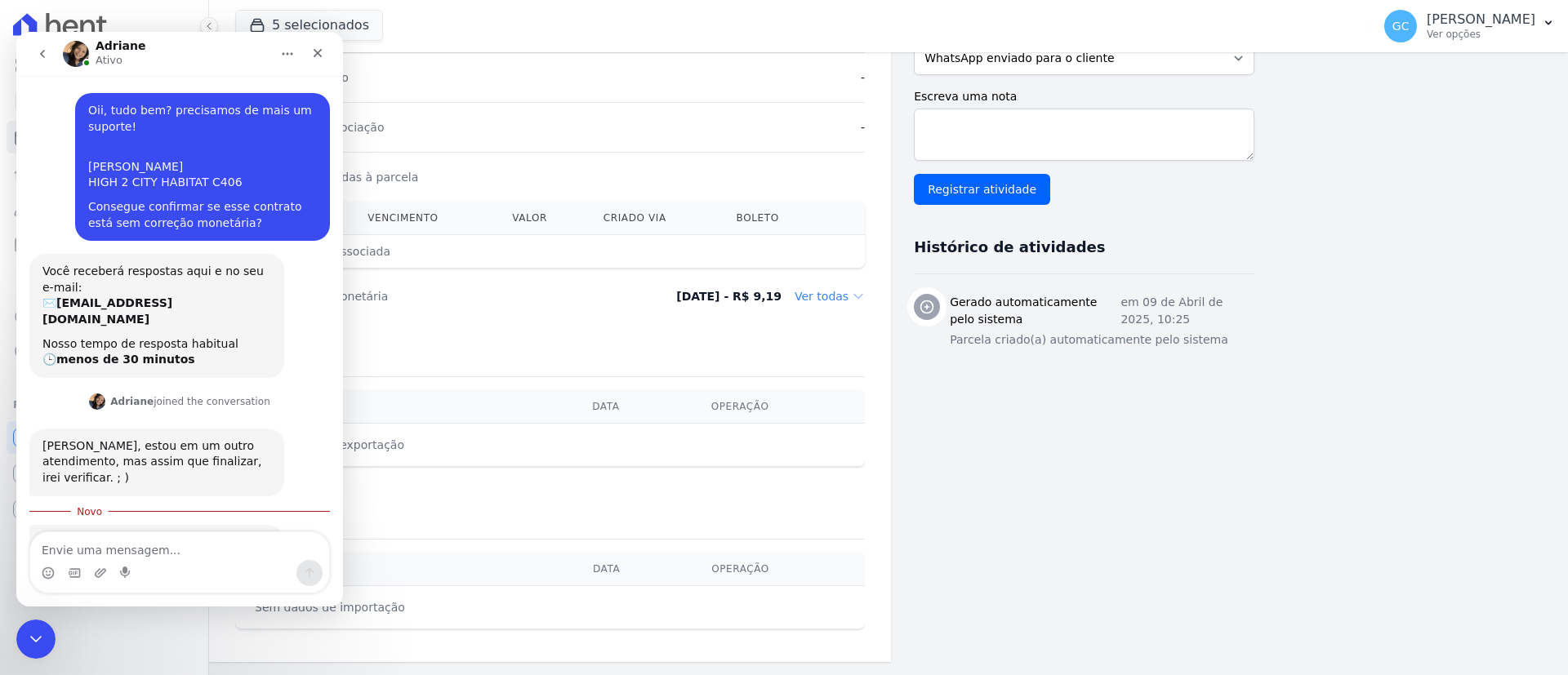
scroll to position [49, 0]
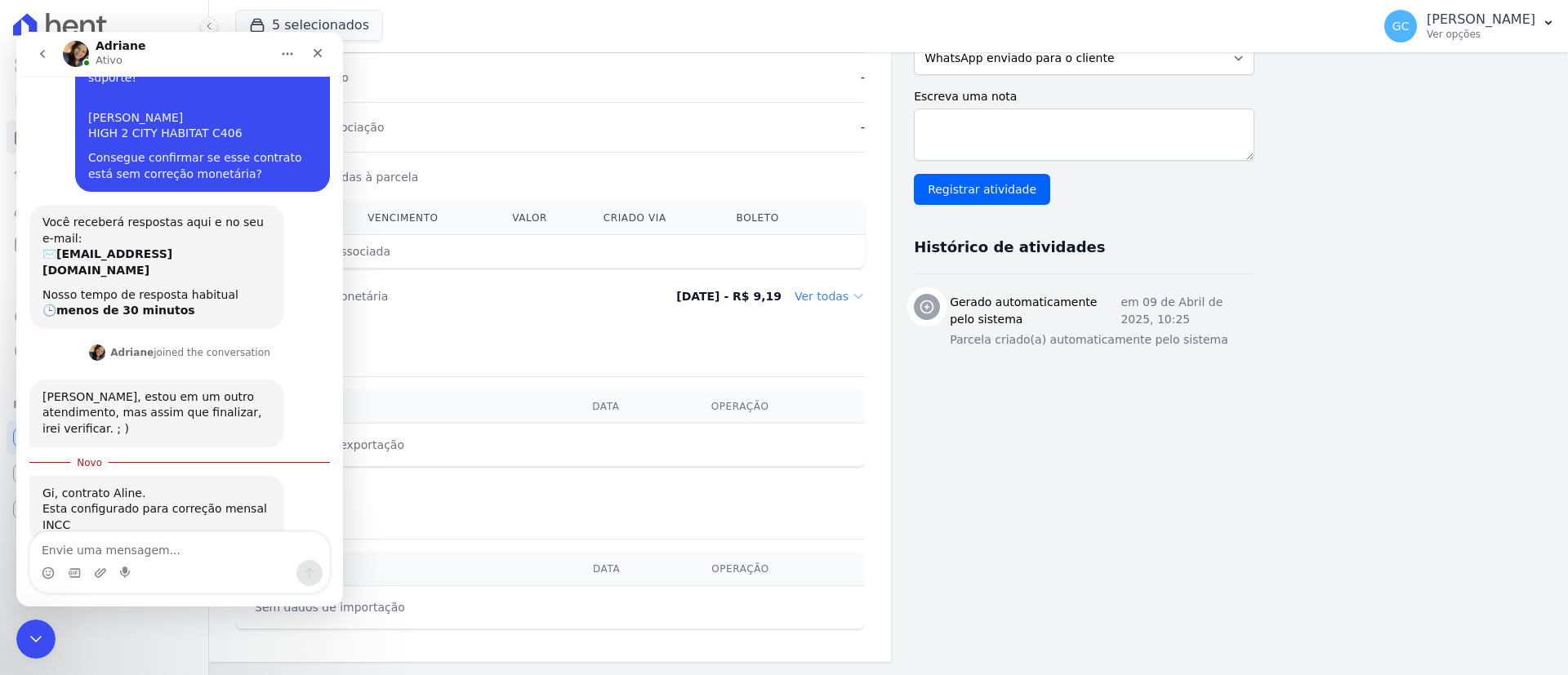
click at [203, 550] on textarea "Envie uma mensagem..." at bounding box center [180, 546] width 299 height 27
type textarea "consegue alterar para não haver correção, por favor?"
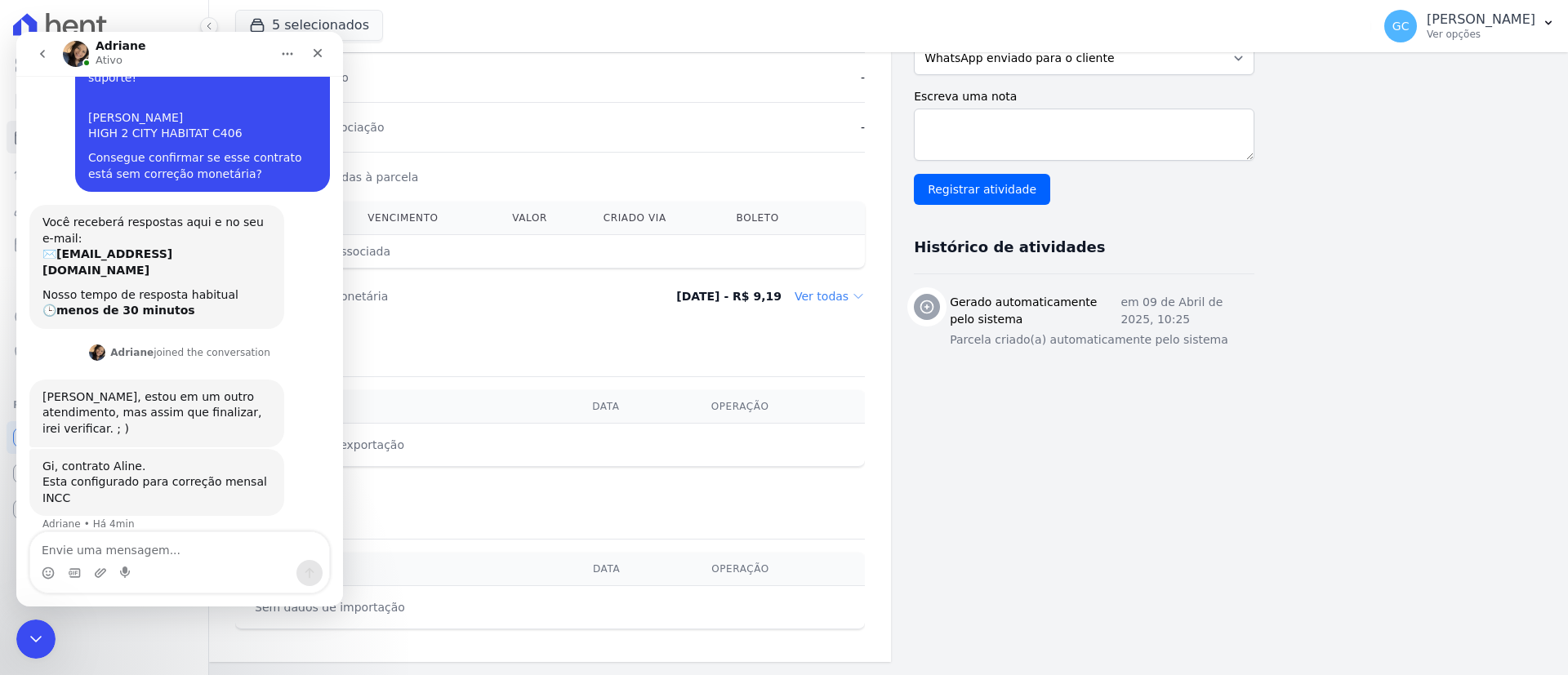
scroll to position [86, 0]
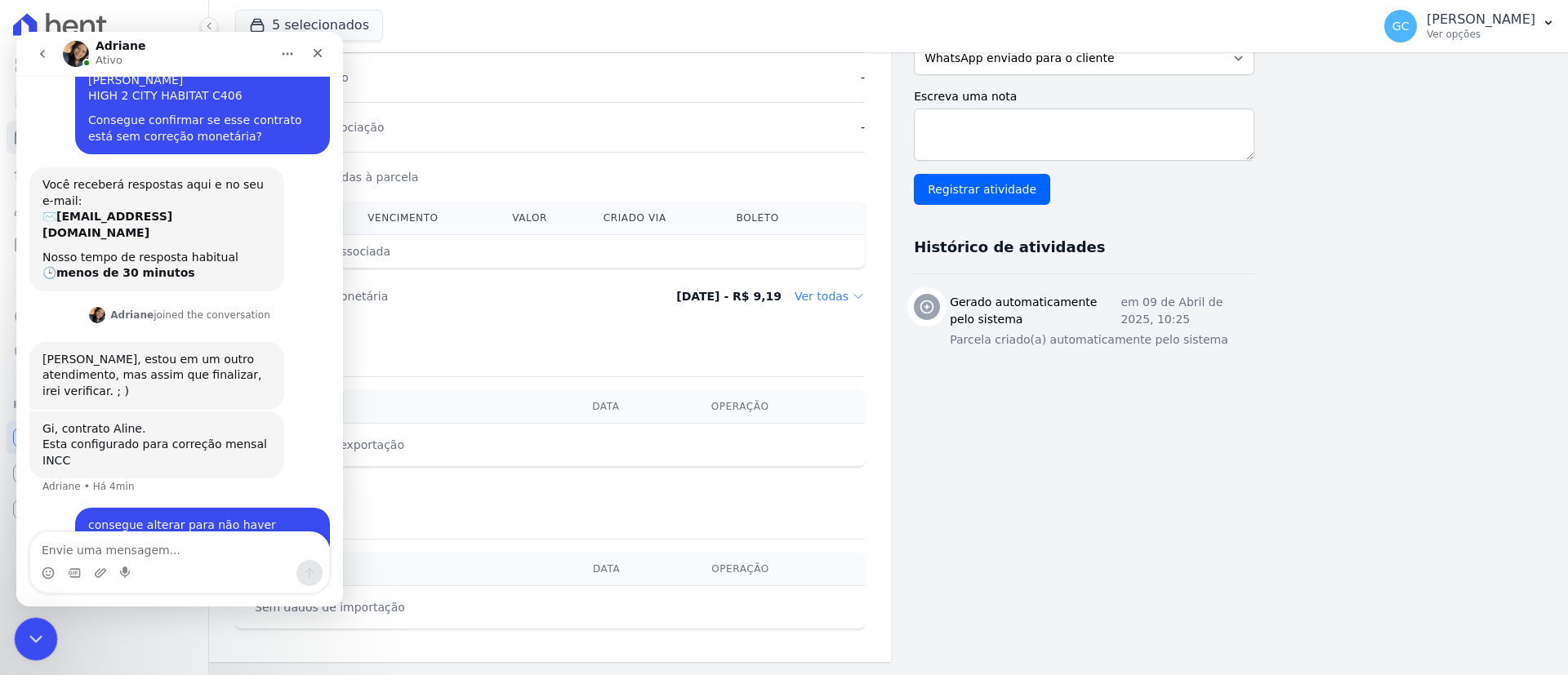
click at [36, 629] on icon "Encerramento do Messenger da Intercom" at bounding box center [33, 637] width 19 height 19
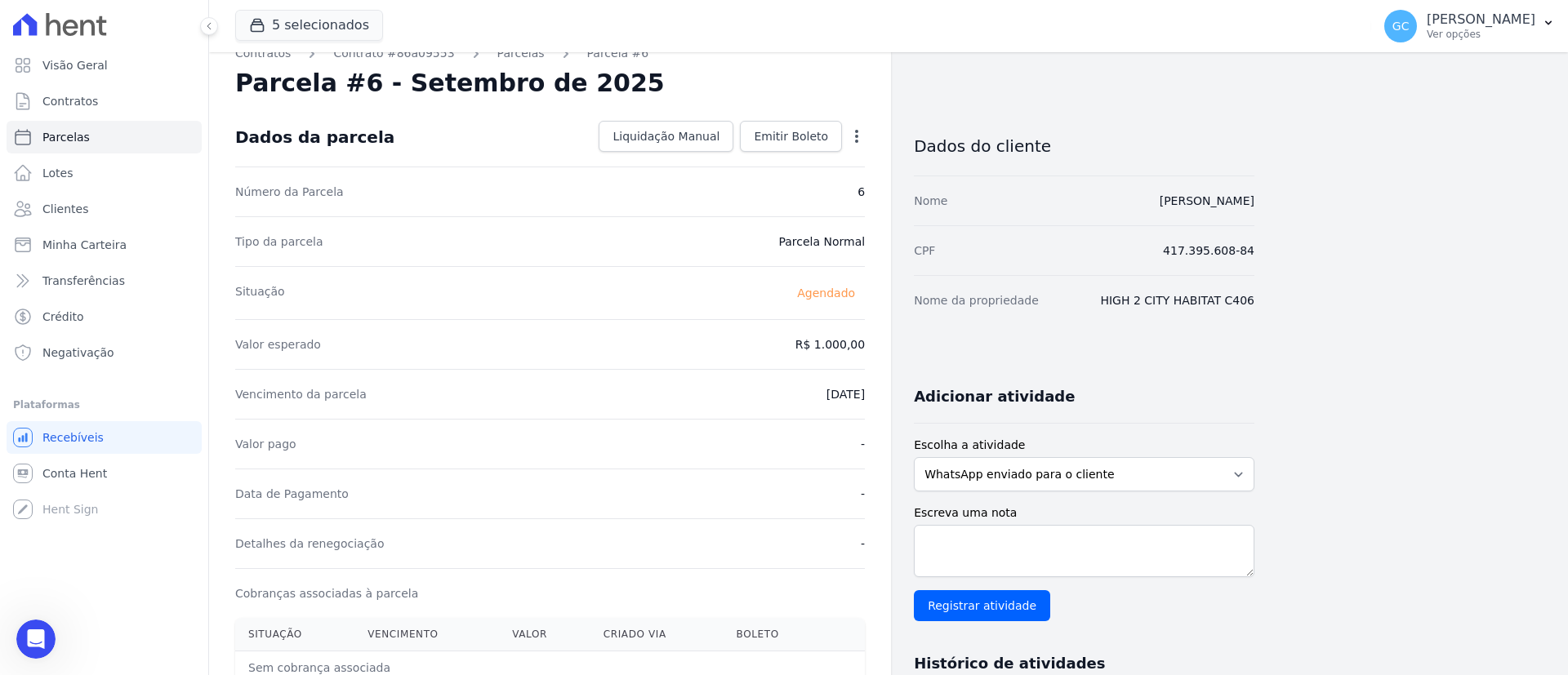
scroll to position [0, 0]
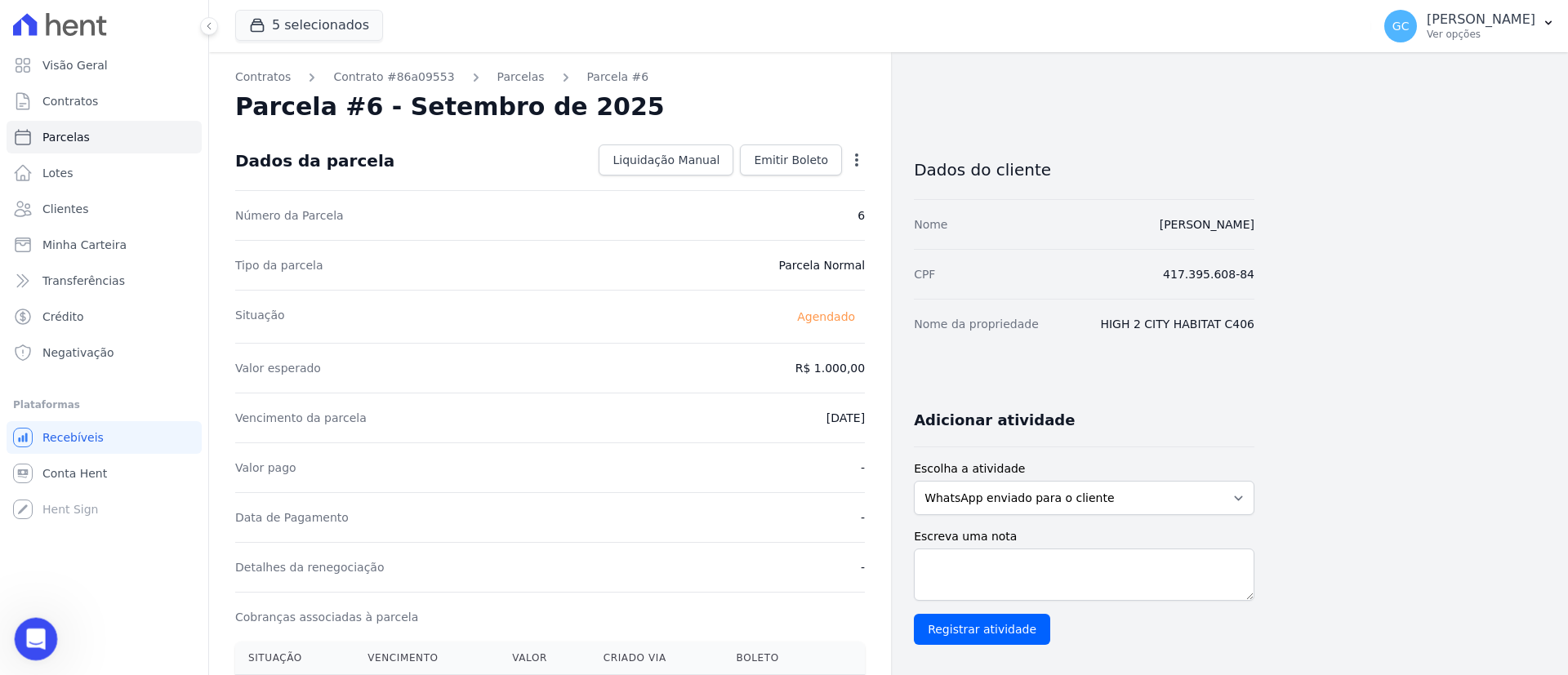
click at [41, 620] on div "Abertura do Messenger da Intercom" at bounding box center [33, 637] width 54 height 54
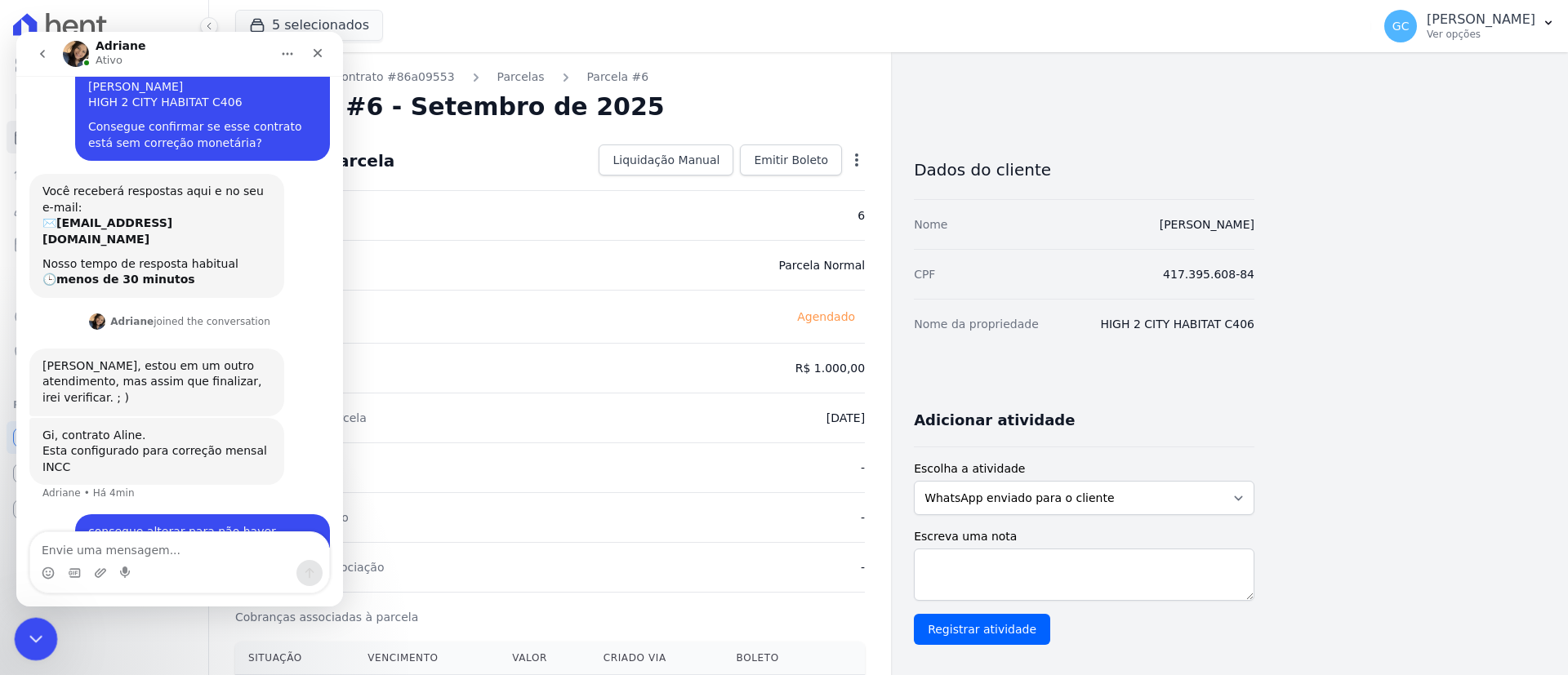
scroll to position [86, 0]
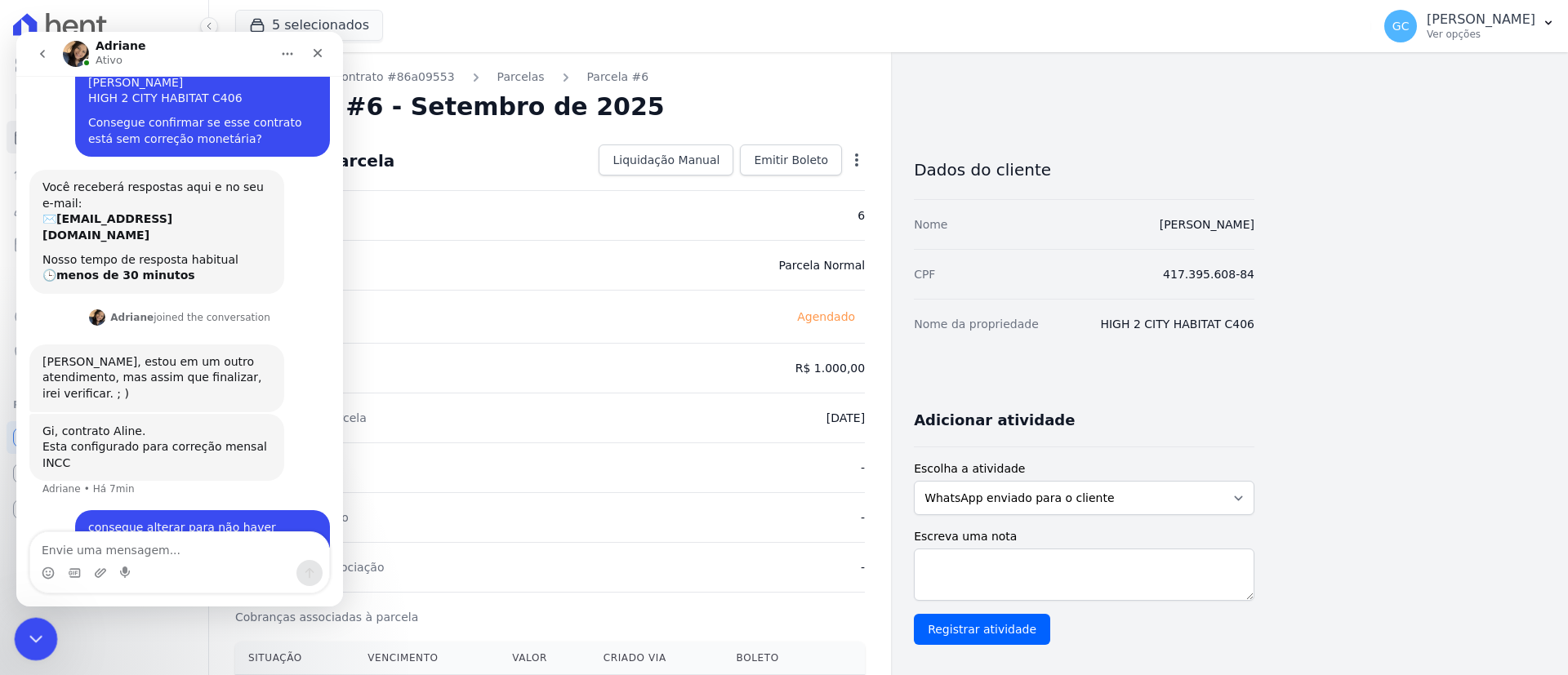
click at [48, 626] on div "Encerramento do Messenger da Intercom" at bounding box center [33, 637] width 39 height 39
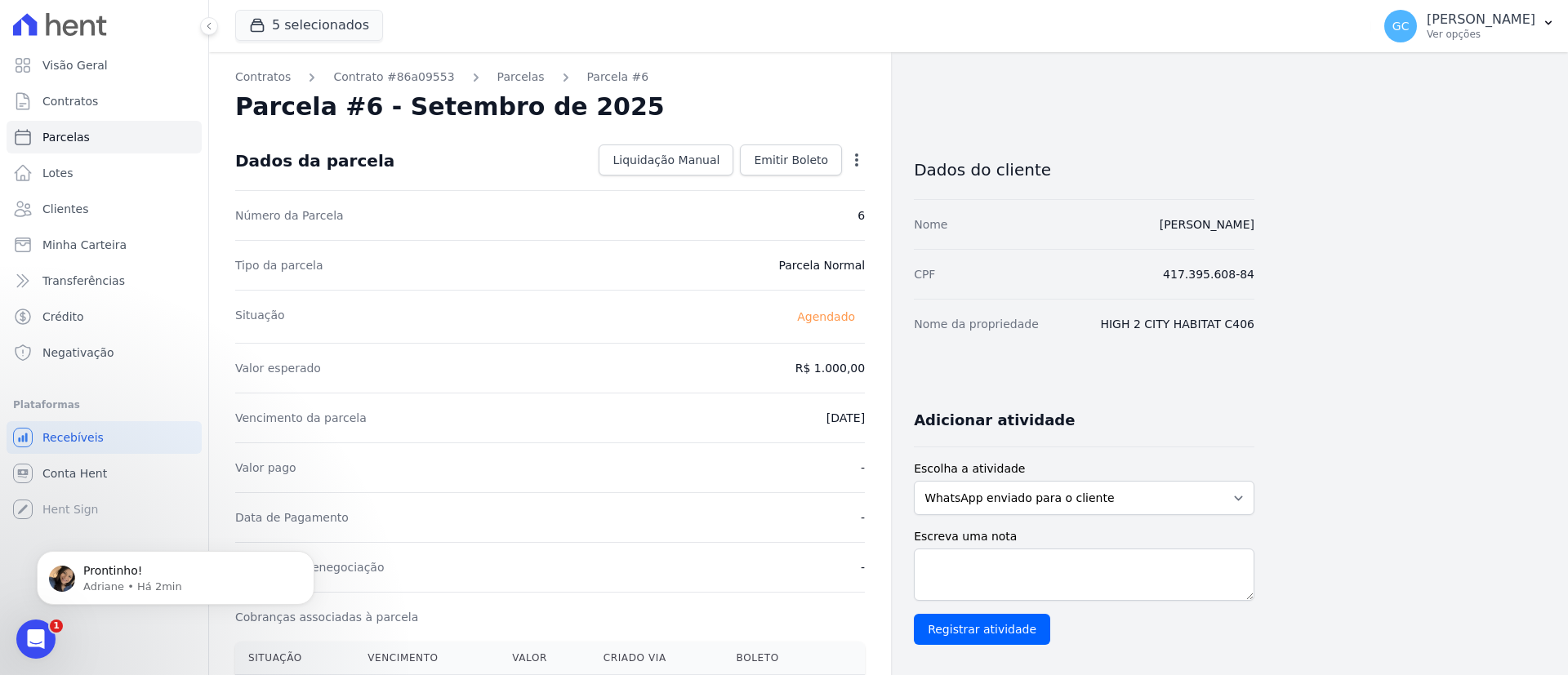
scroll to position [198, 0]
